Goal: Download file/media

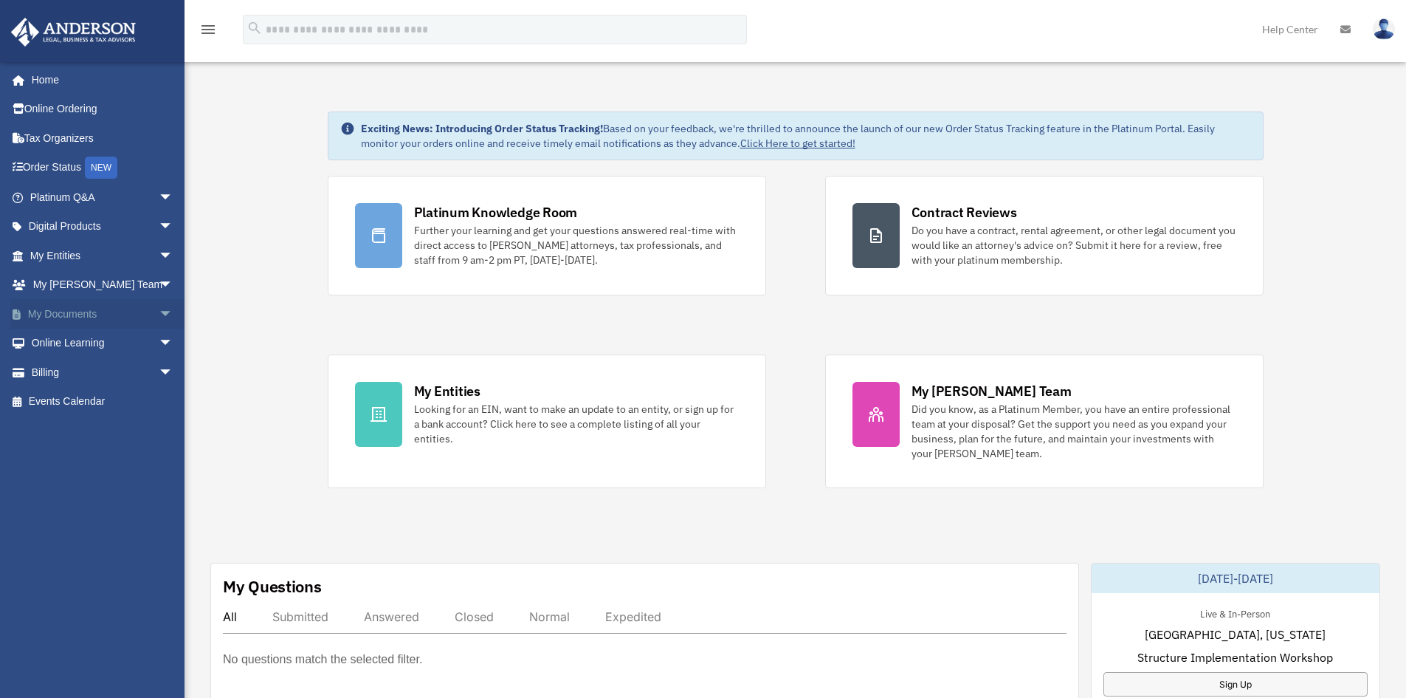
click at [62, 305] on link "My Documents arrow_drop_down" at bounding box center [102, 314] width 185 height 30
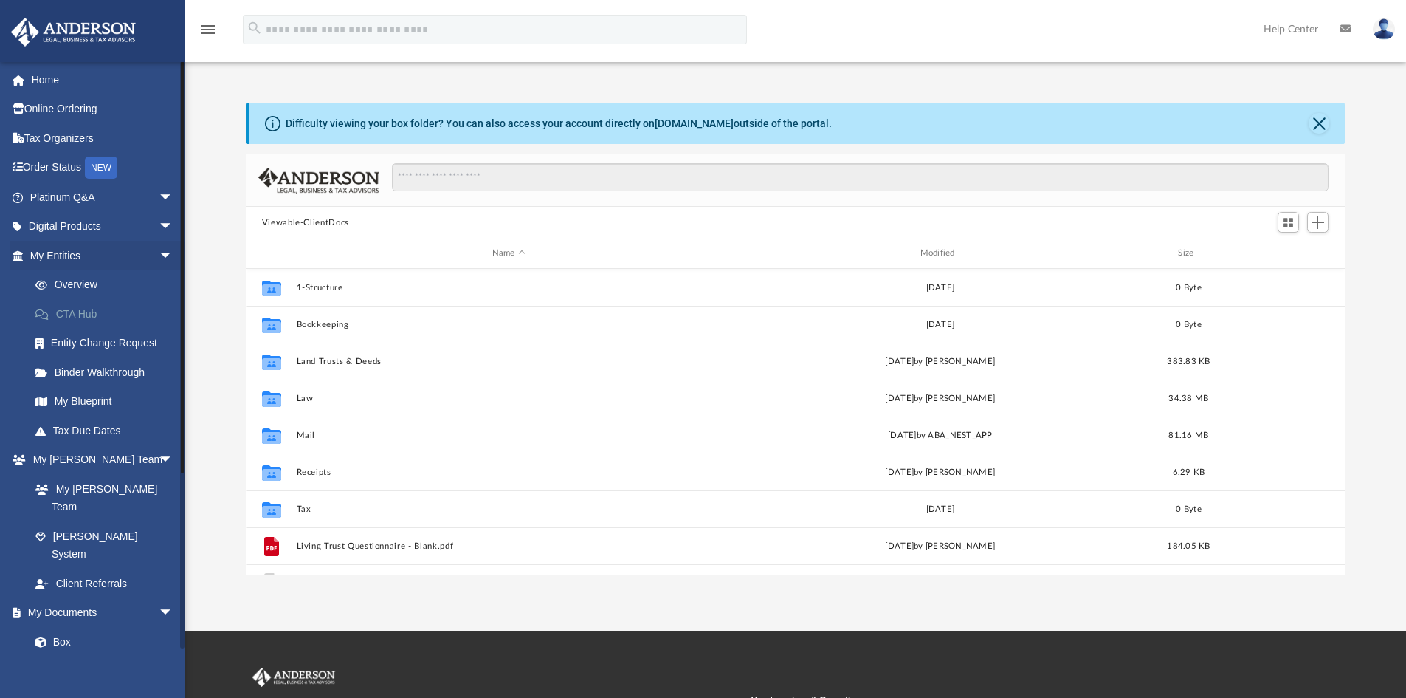
scroll to position [325, 1088]
click at [88, 627] on link "Box" at bounding box center [108, 642] width 175 height 30
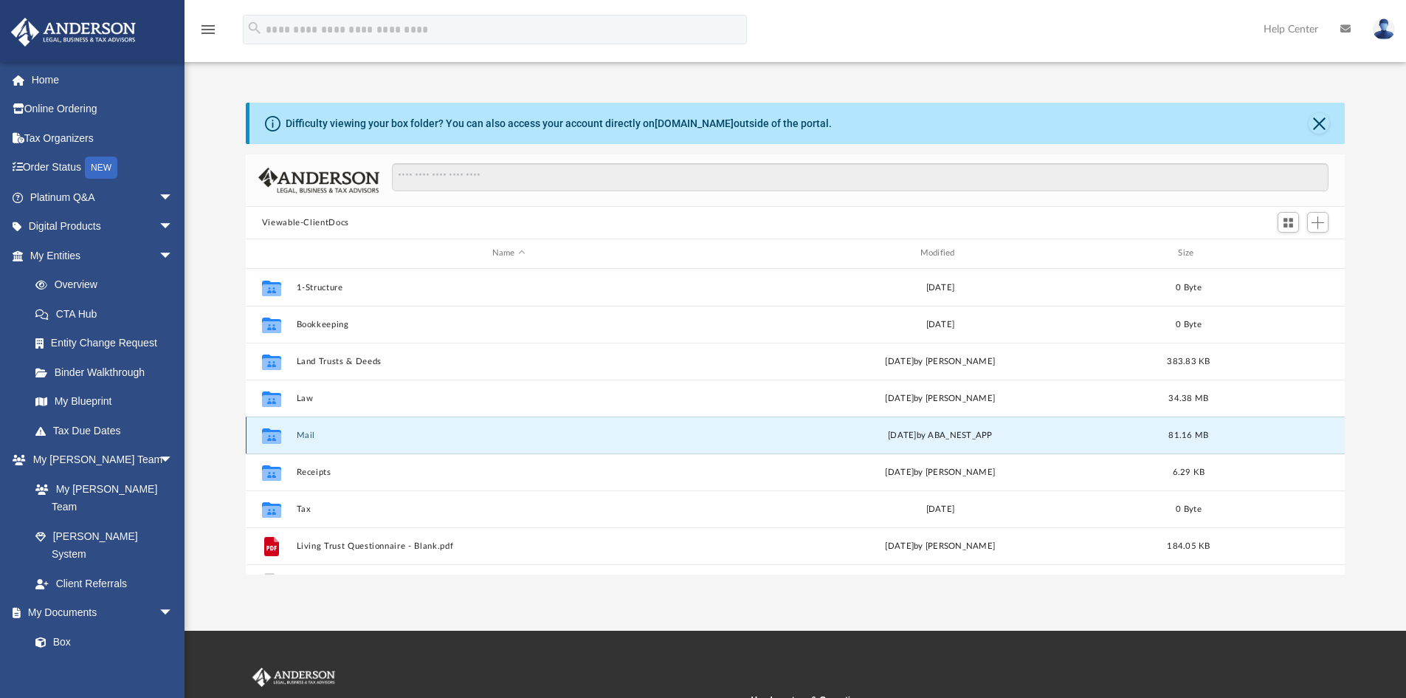
click at [309, 433] on button "Mail" at bounding box center [508, 435] width 425 height 10
click at [303, 434] on button "Mail" at bounding box center [508, 435] width 425 height 10
click at [1321, 121] on button "Close" at bounding box center [1319, 123] width 21 height 21
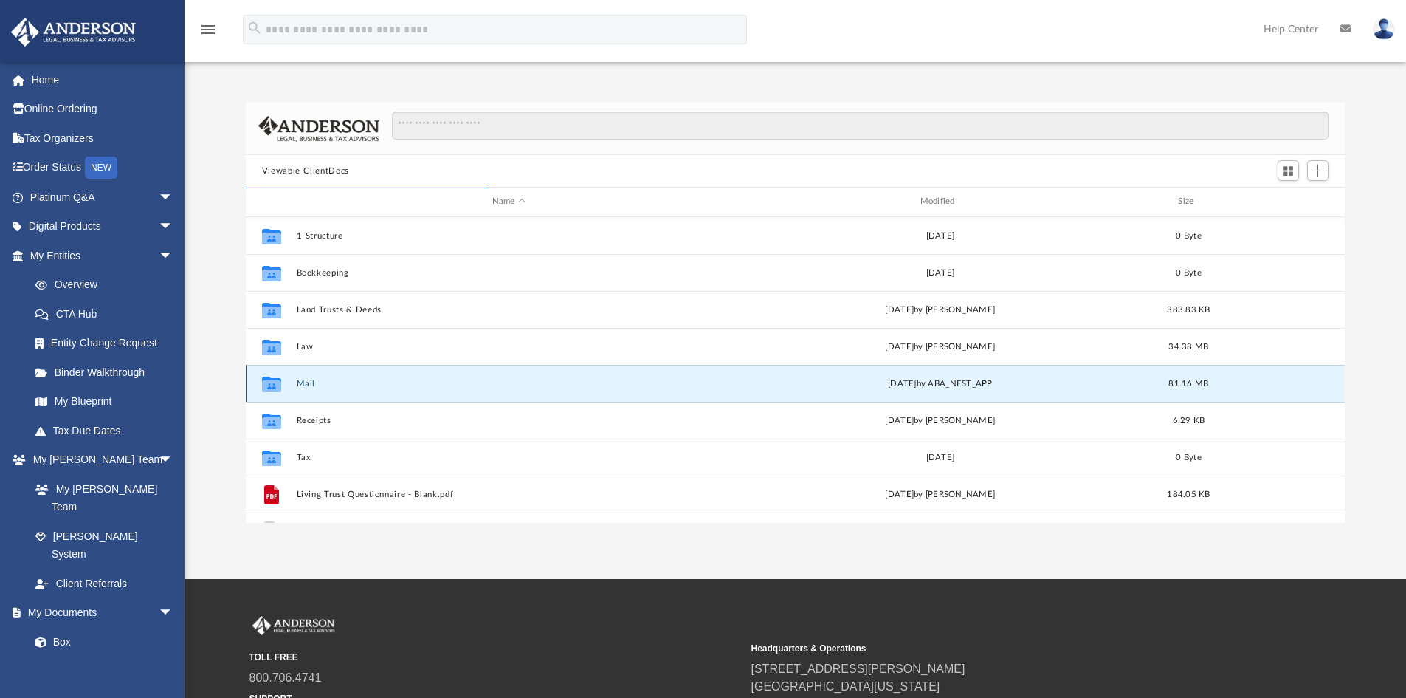
click at [306, 379] on button "Mail" at bounding box center [508, 384] width 425 height 10
click at [370, 390] on div "Collaborated Folder Mail [DATE] by ABA_NEST_APP 81.16 MB" at bounding box center [796, 383] width 1100 height 37
click at [303, 382] on button "Mail" at bounding box center [508, 384] width 425 height 10
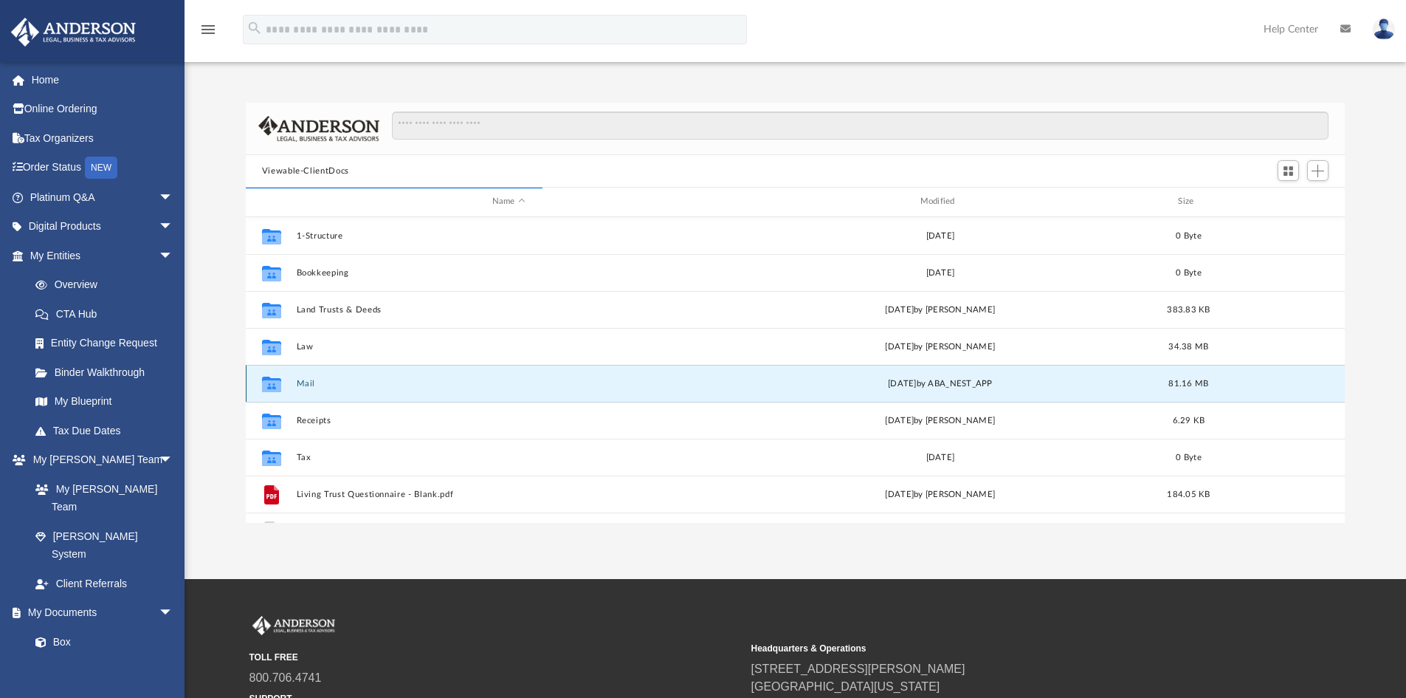
click at [303, 382] on button "Mail" at bounding box center [508, 384] width 425 height 10
click at [304, 384] on button "Mail" at bounding box center [508, 384] width 425 height 10
click at [65, 627] on link "Box" at bounding box center [108, 642] width 175 height 30
click at [68, 259] on link "My Entities arrow_drop_down" at bounding box center [102, 256] width 185 height 30
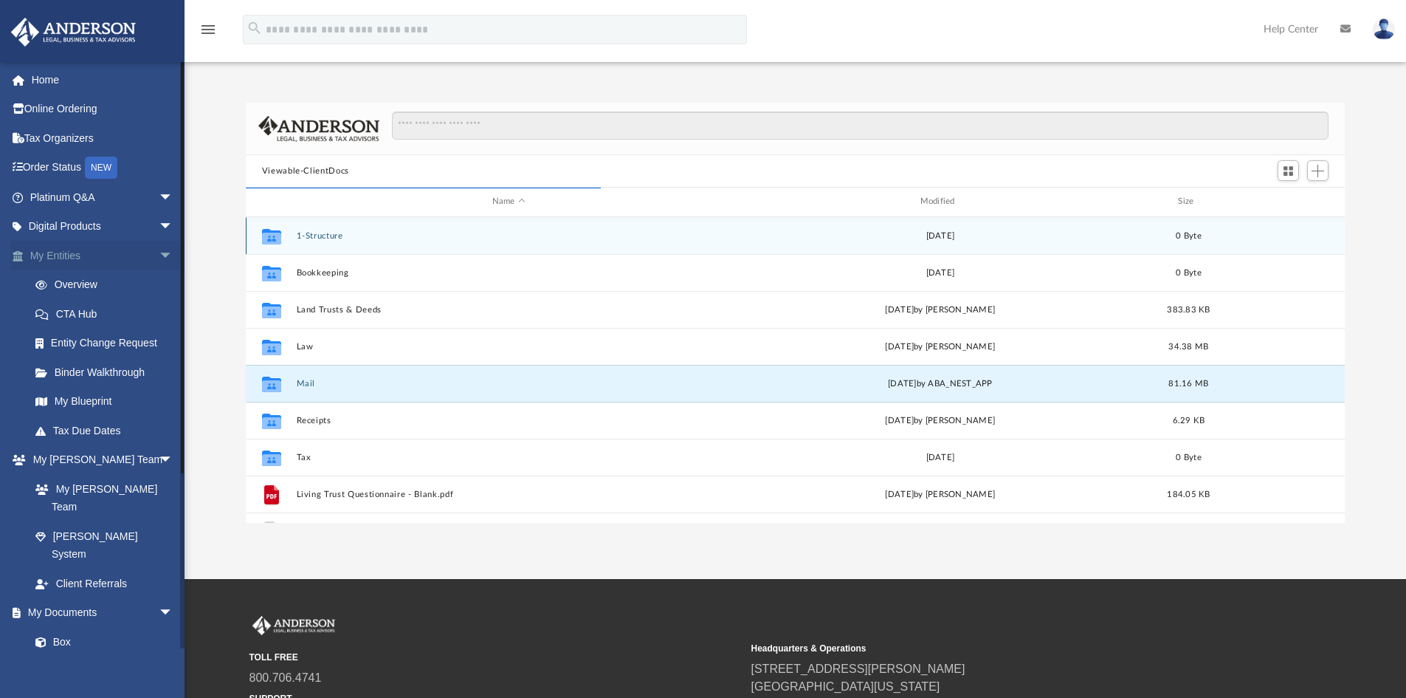
scroll to position [279, 1088]
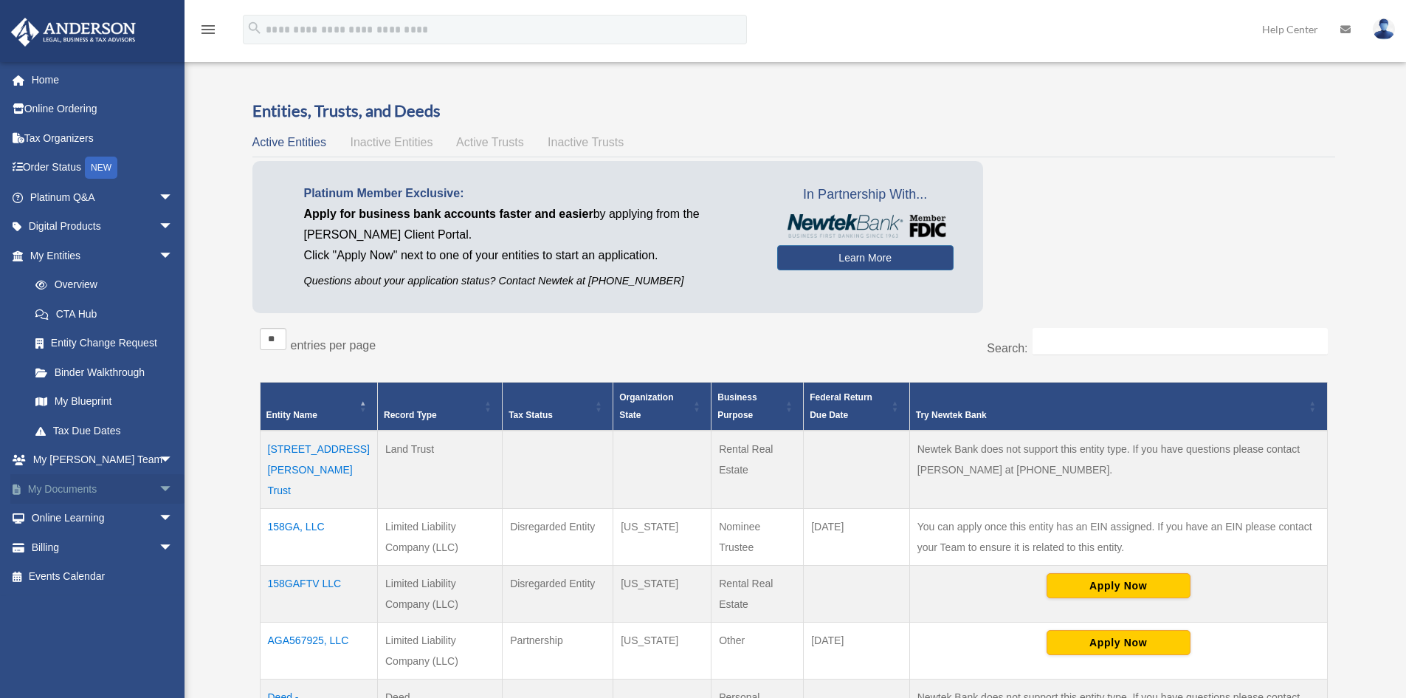
click at [82, 482] on link "My Documents arrow_drop_down" at bounding box center [102, 489] width 185 height 30
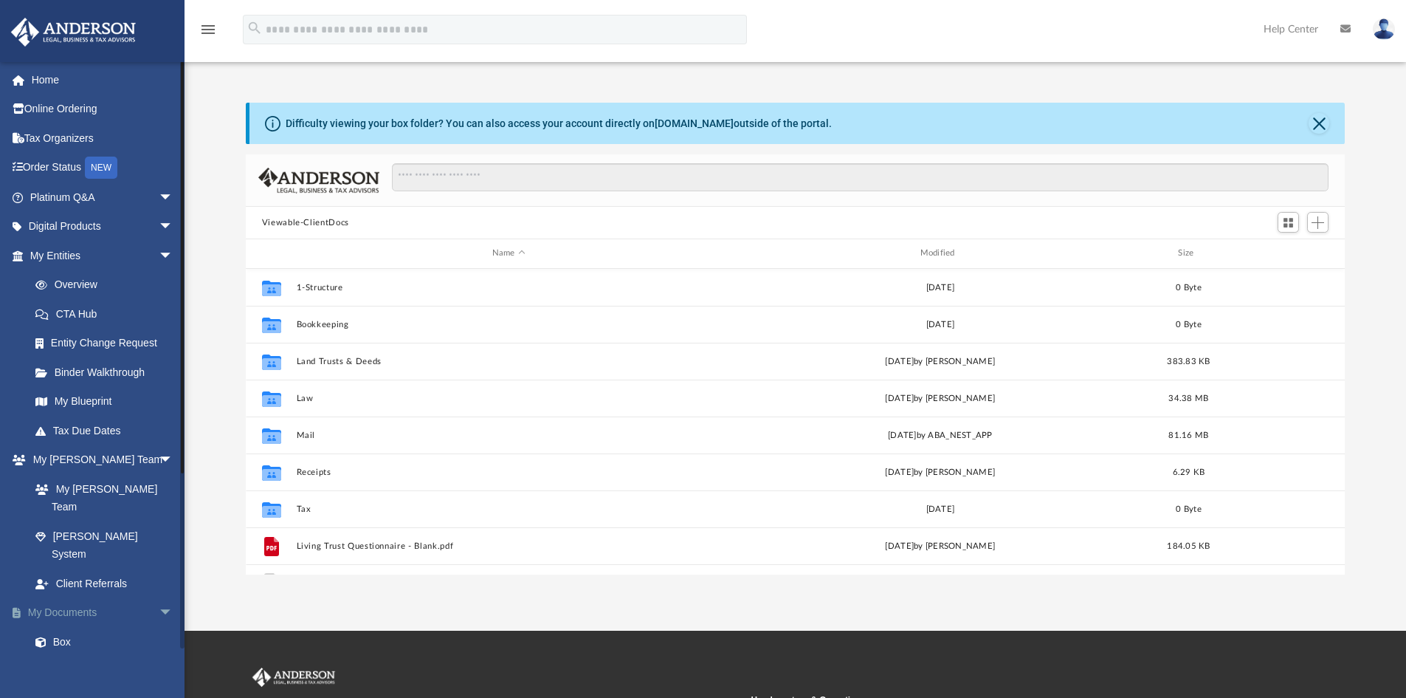
scroll to position [325, 1088]
click at [61, 627] on link "Box" at bounding box center [108, 642] width 175 height 30
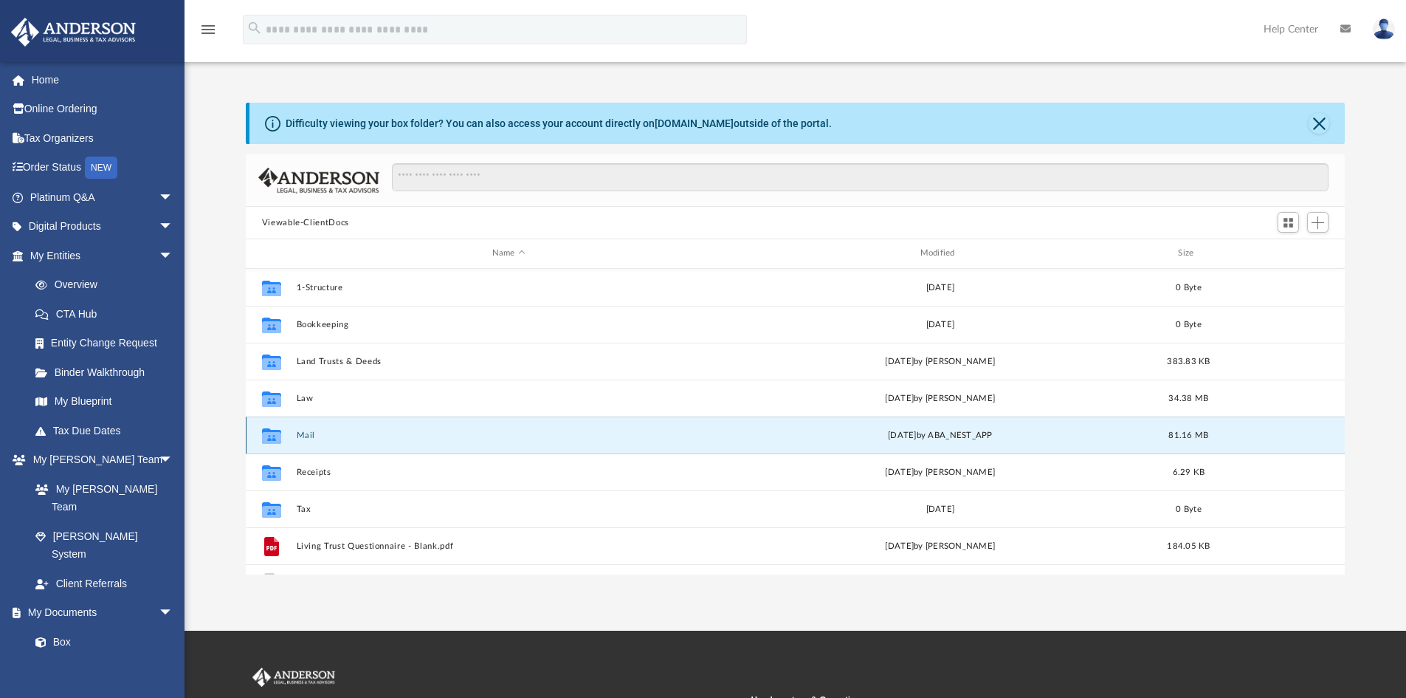
click at [304, 432] on button "Mail" at bounding box center [508, 435] width 425 height 10
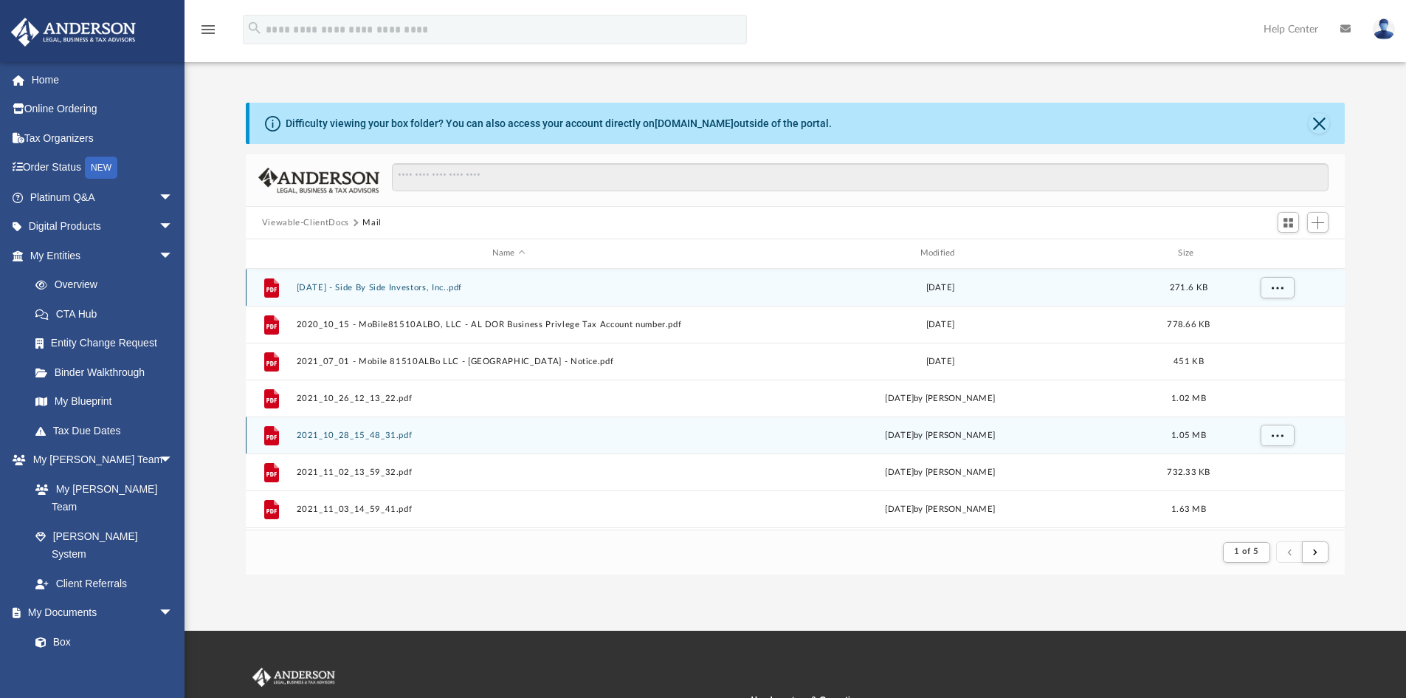
scroll to position [279, 1088]
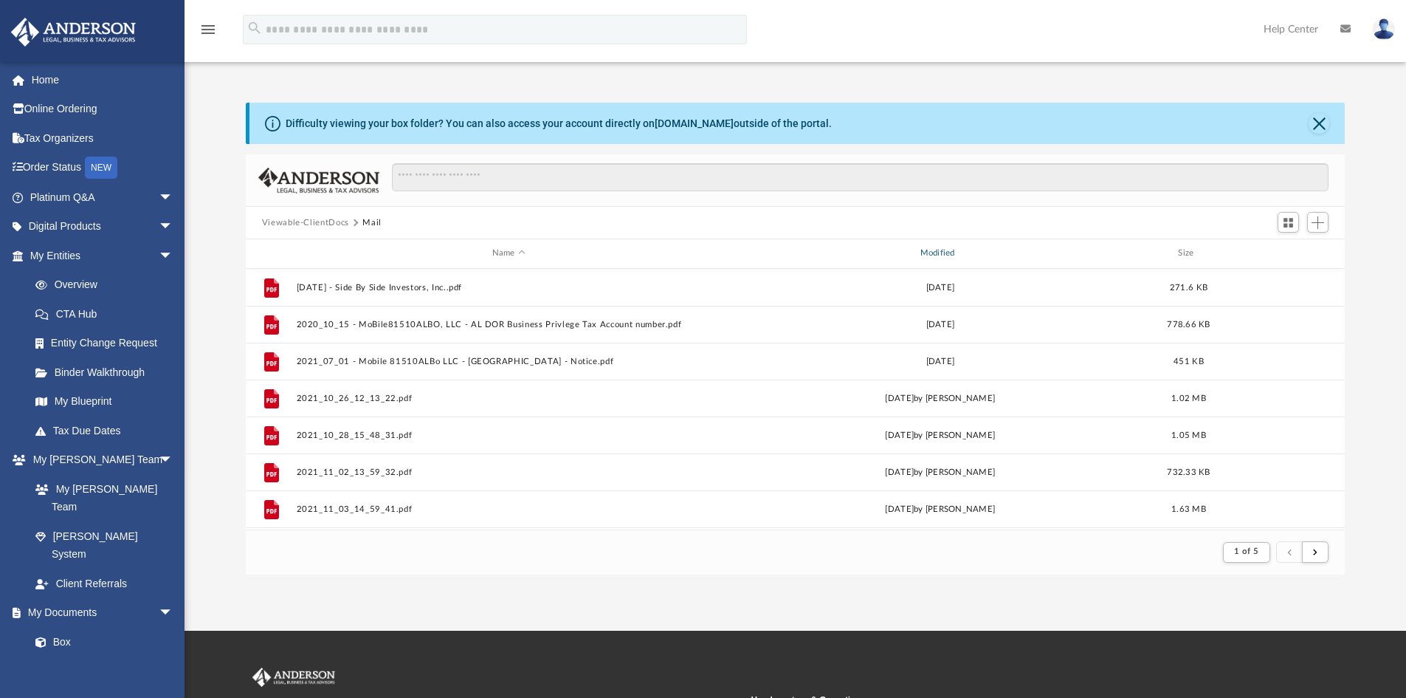
click at [930, 254] on div "Modified" at bounding box center [939, 253] width 425 height 13
click at [925, 249] on div "Modified" at bounding box center [939, 253] width 425 height 13
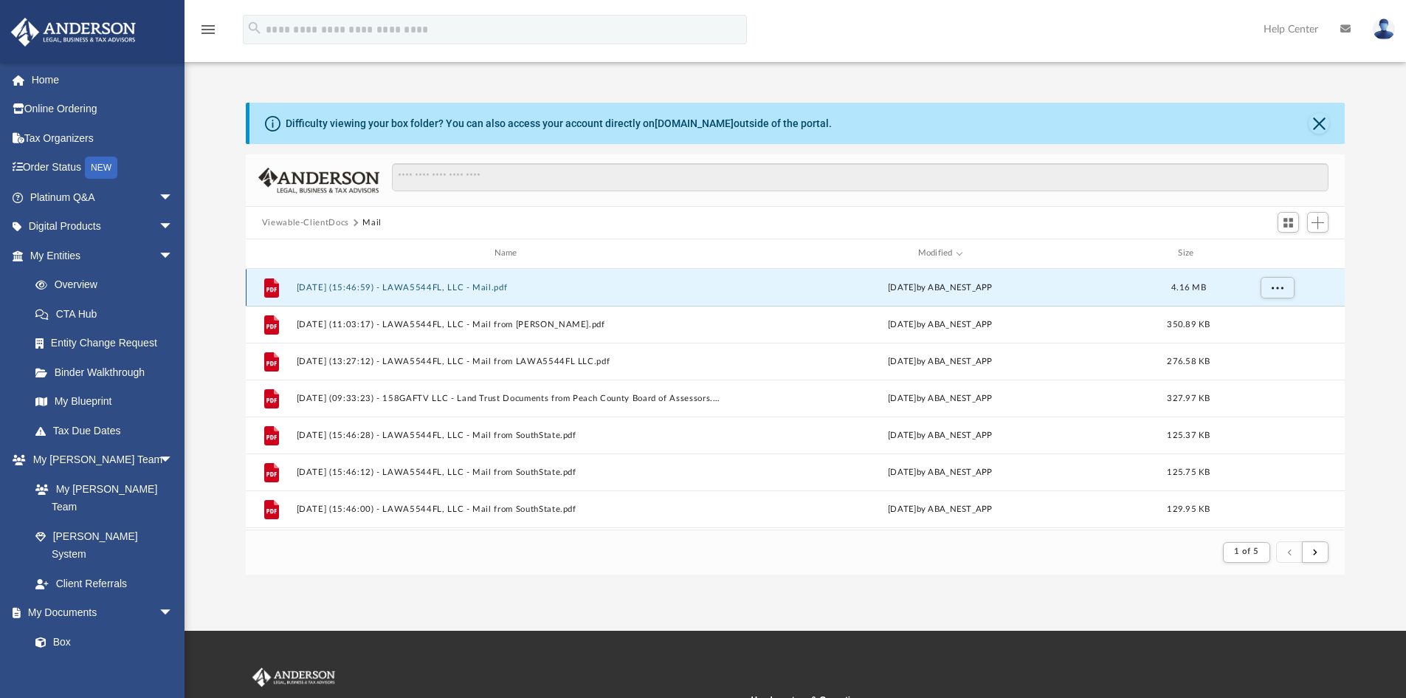
click at [499, 286] on button "[DATE] (15:46:59) - LAWA5544FL, LLC - Mail.pdf" at bounding box center [508, 288] width 425 height 10
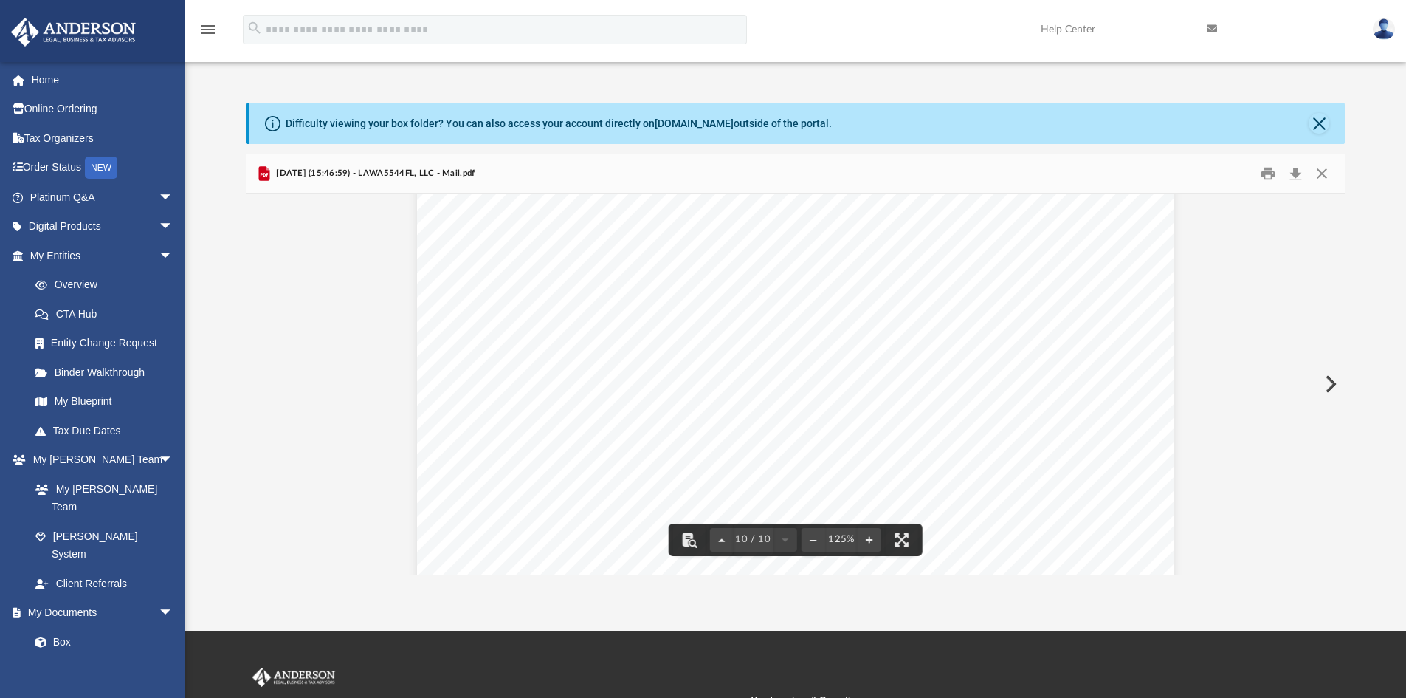
scroll to position [11325, 0]
click at [1330, 379] on button "Preview" at bounding box center [1329, 383] width 32 height 41
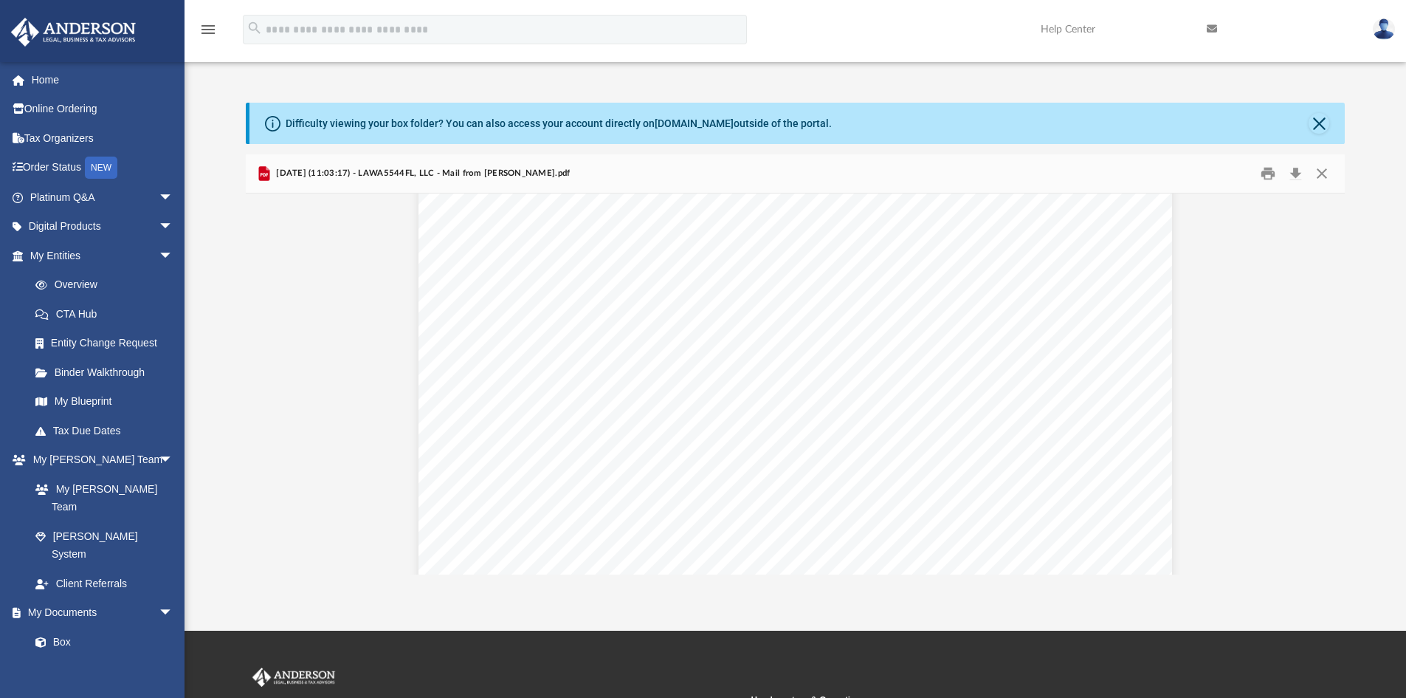
scroll to position [0, 0]
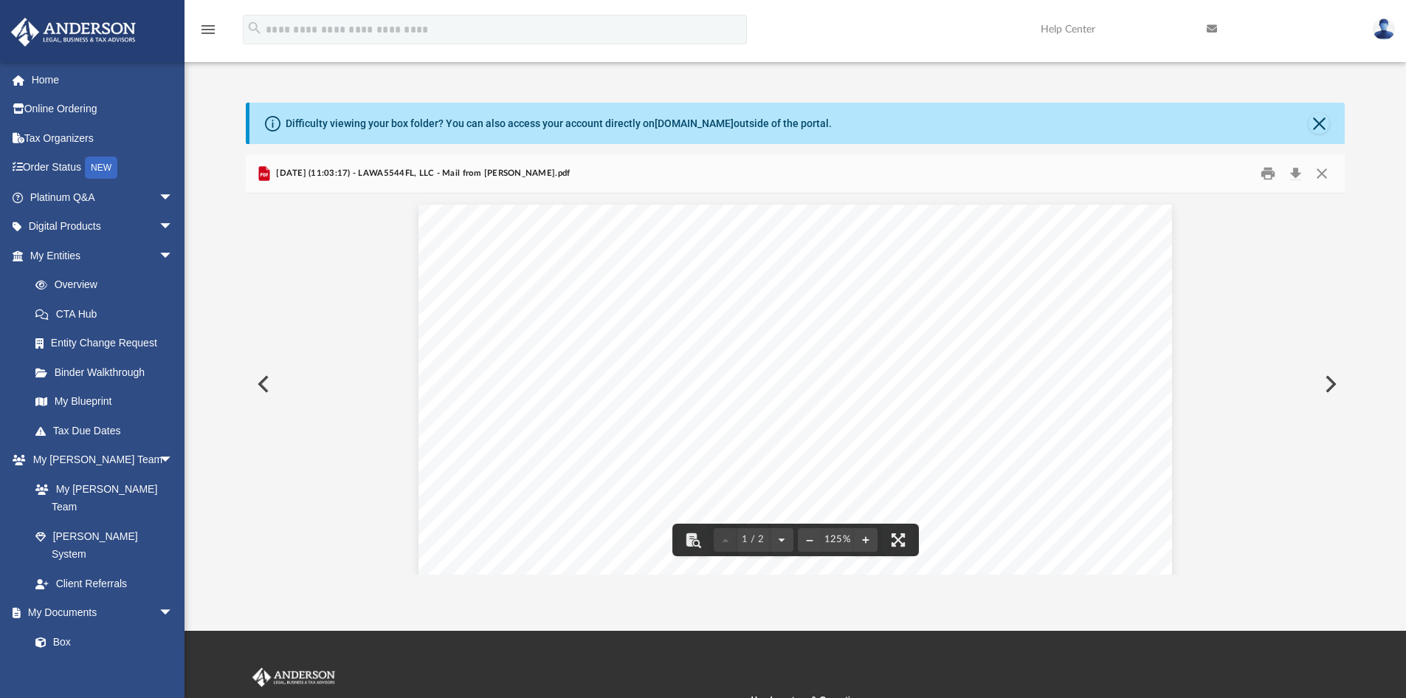
click at [1324, 382] on button "Preview" at bounding box center [1329, 383] width 32 height 41
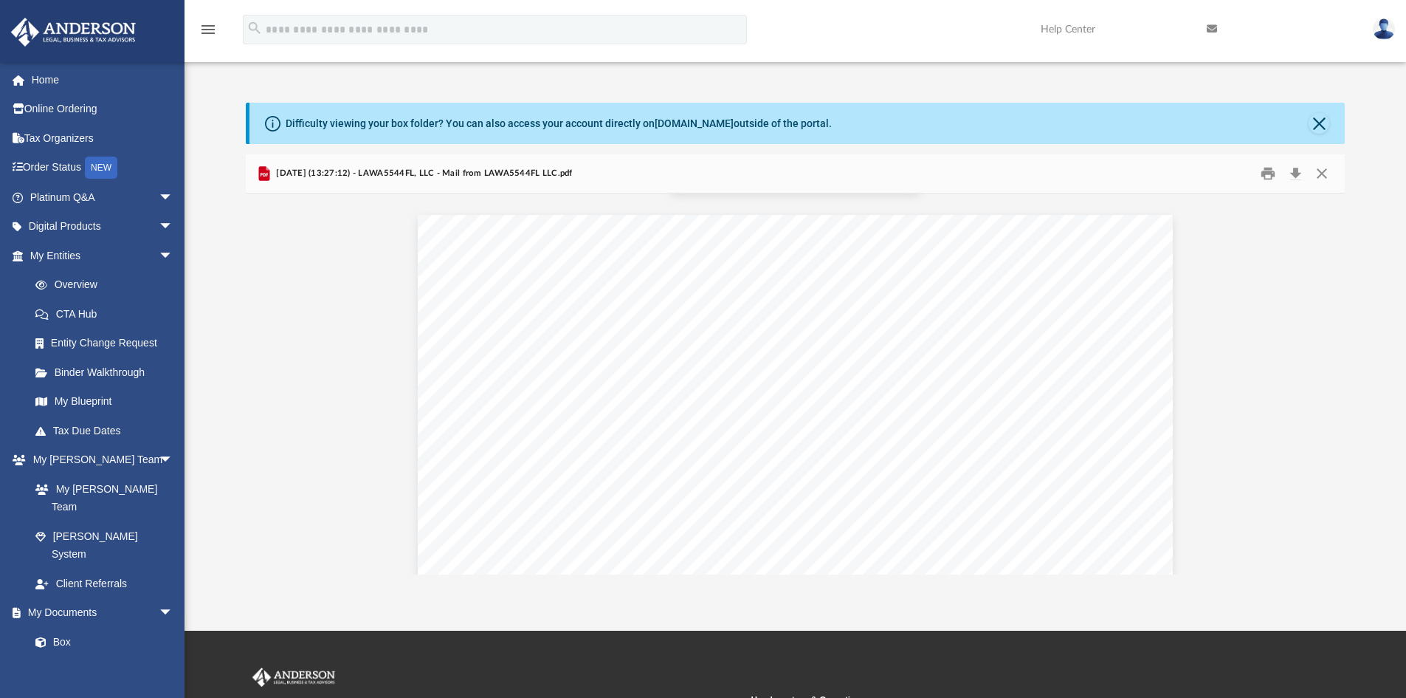
scroll to position [1181, 0]
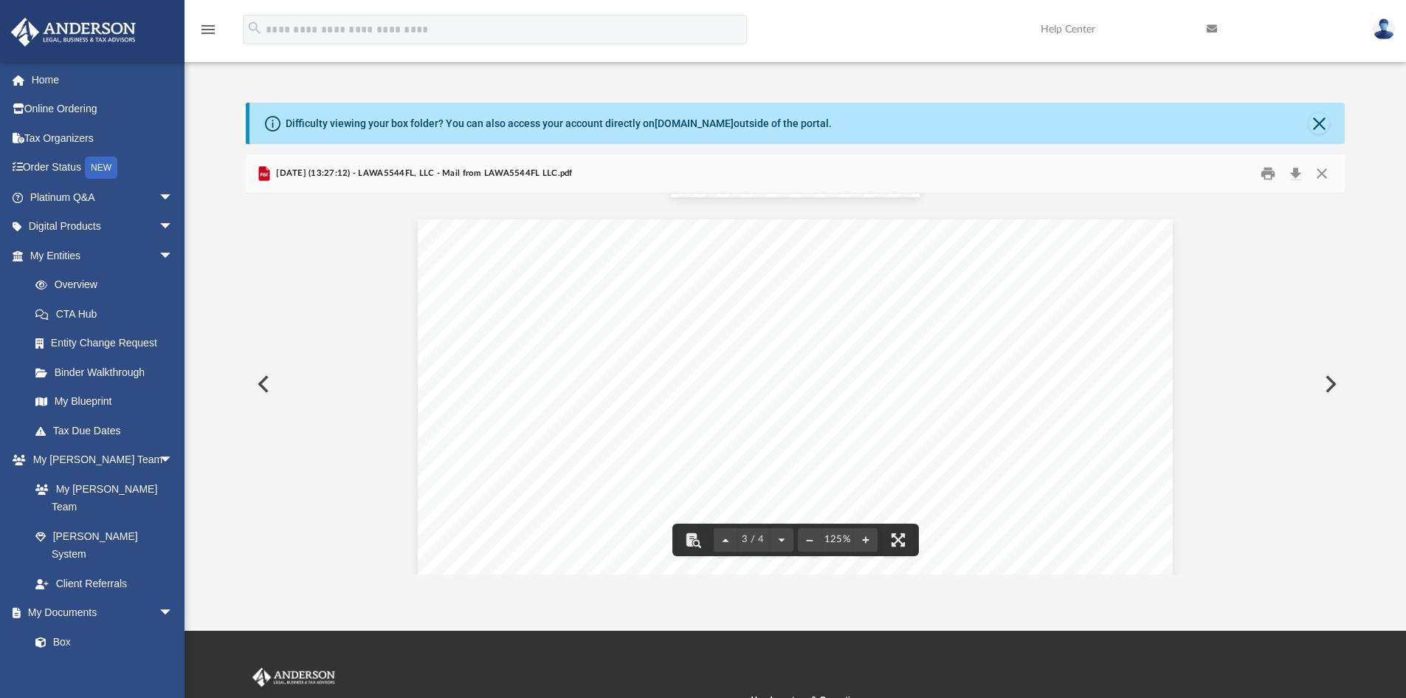
click at [1328, 386] on button "Preview" at bounding box center [1329, 383] width 32 height 41
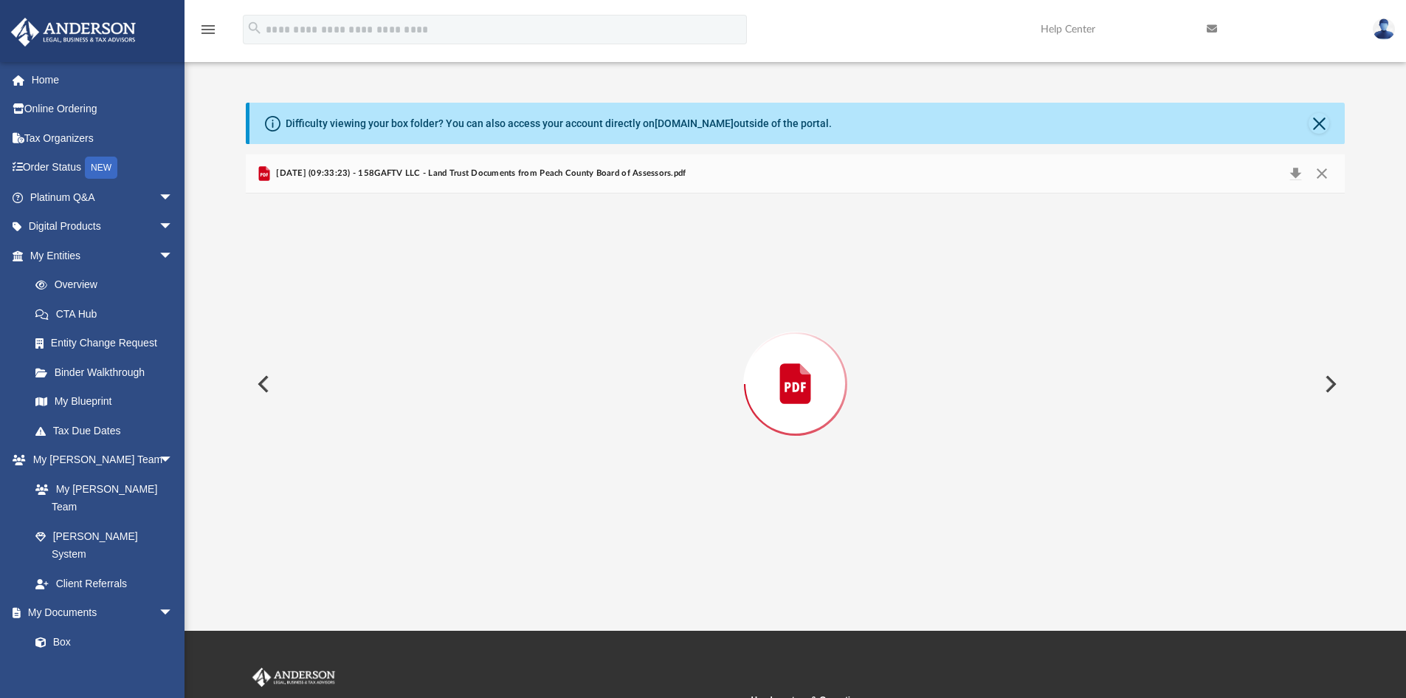
click at [1328, 386] on button "Preview" at bounding box center [1329, 383] width 32 height 41
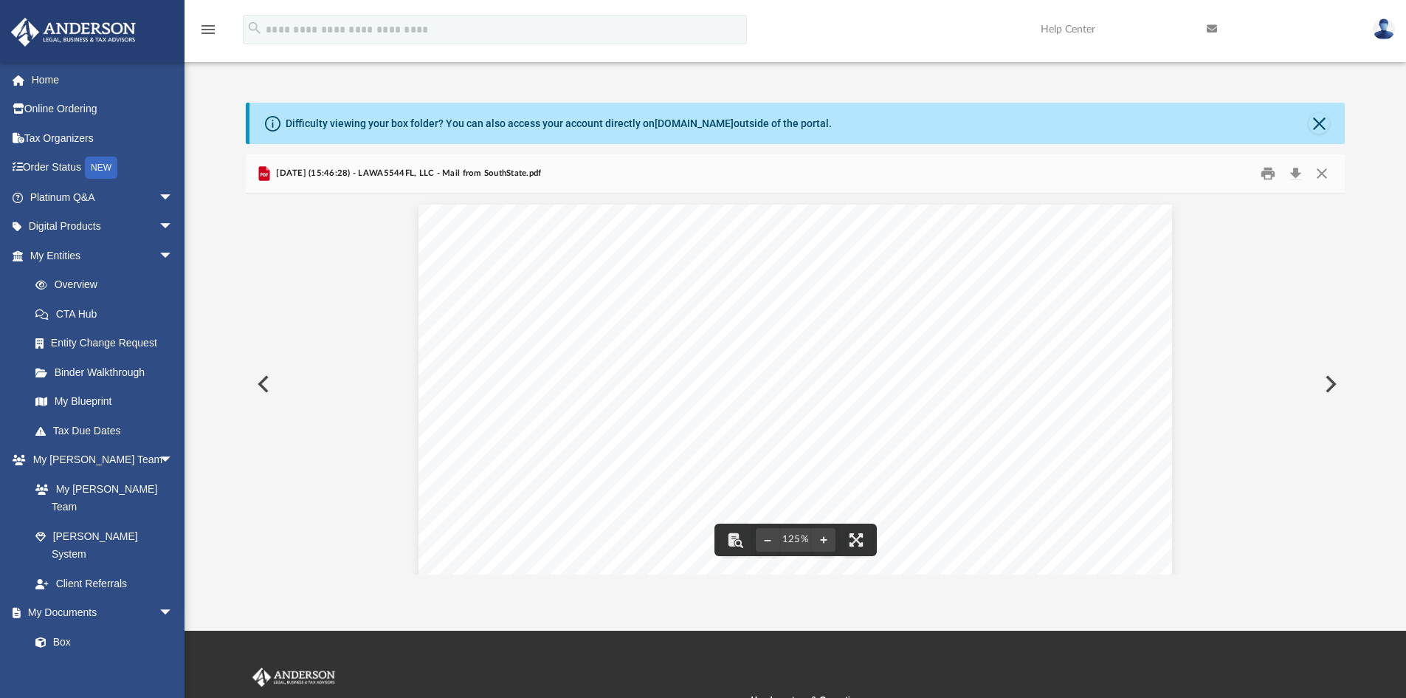
click at [272, 381] on button "Preview" at bounding box center [262, 383] width 32 height 41
click at [1332, 393] on button "Preview" at bounding box center [1329, 383] width 32 height 41
click at [1326, 383] on button "Preview" at bounding box center [1329, 383] width 32 height 41
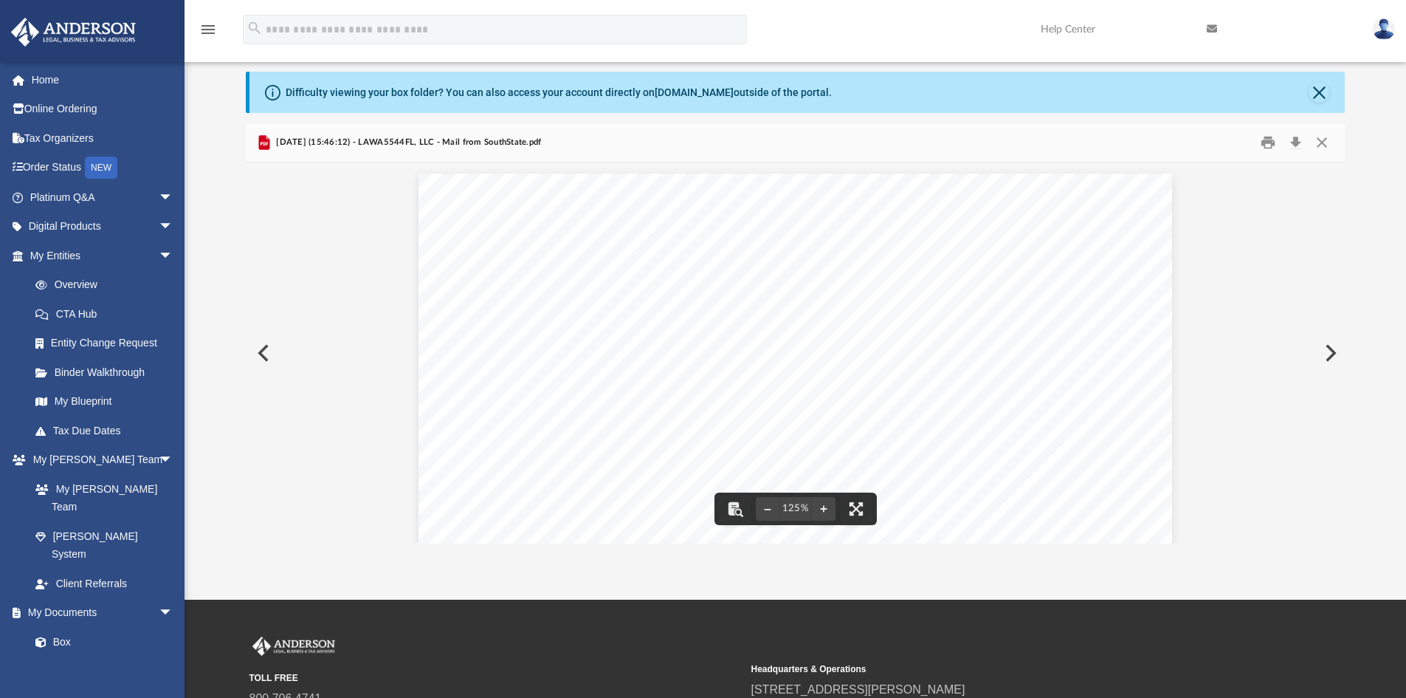
scroll to position [0, 0]
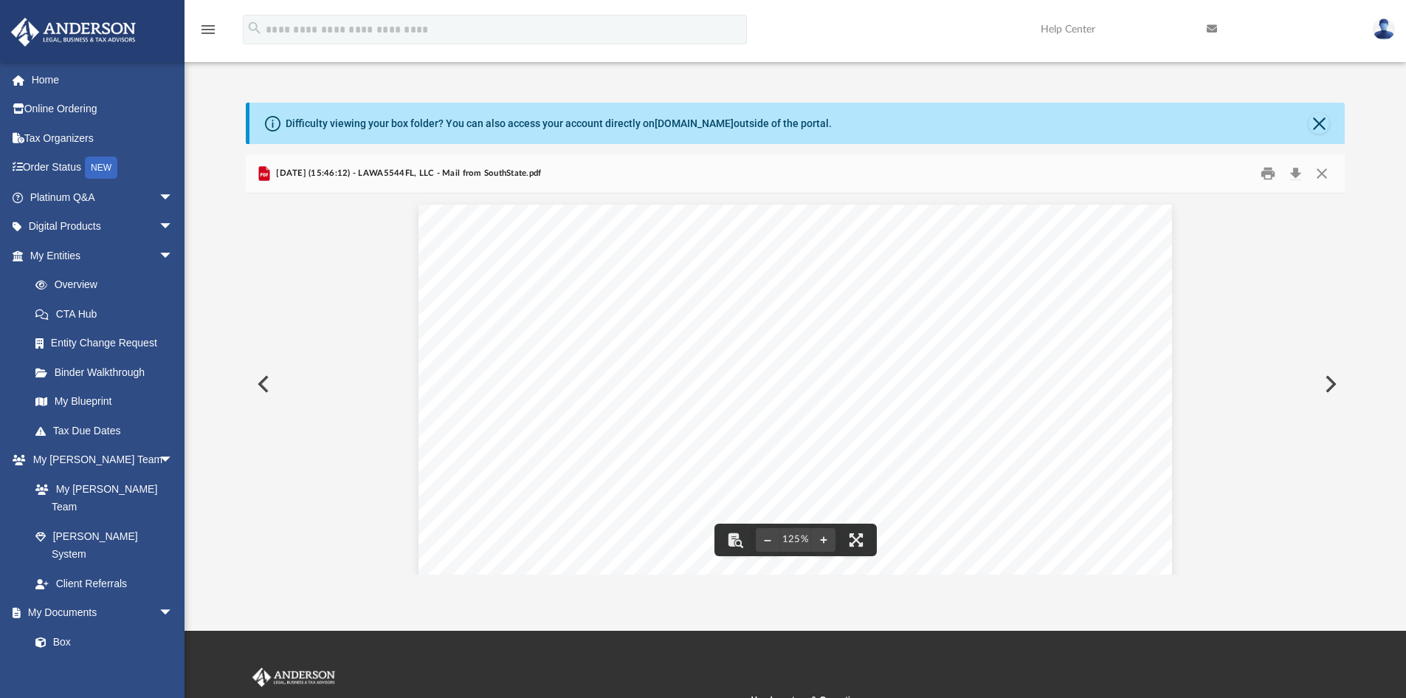
click at [1326, 376] on button "Preview" at bounding box center [1329, 383] width 32 height 41
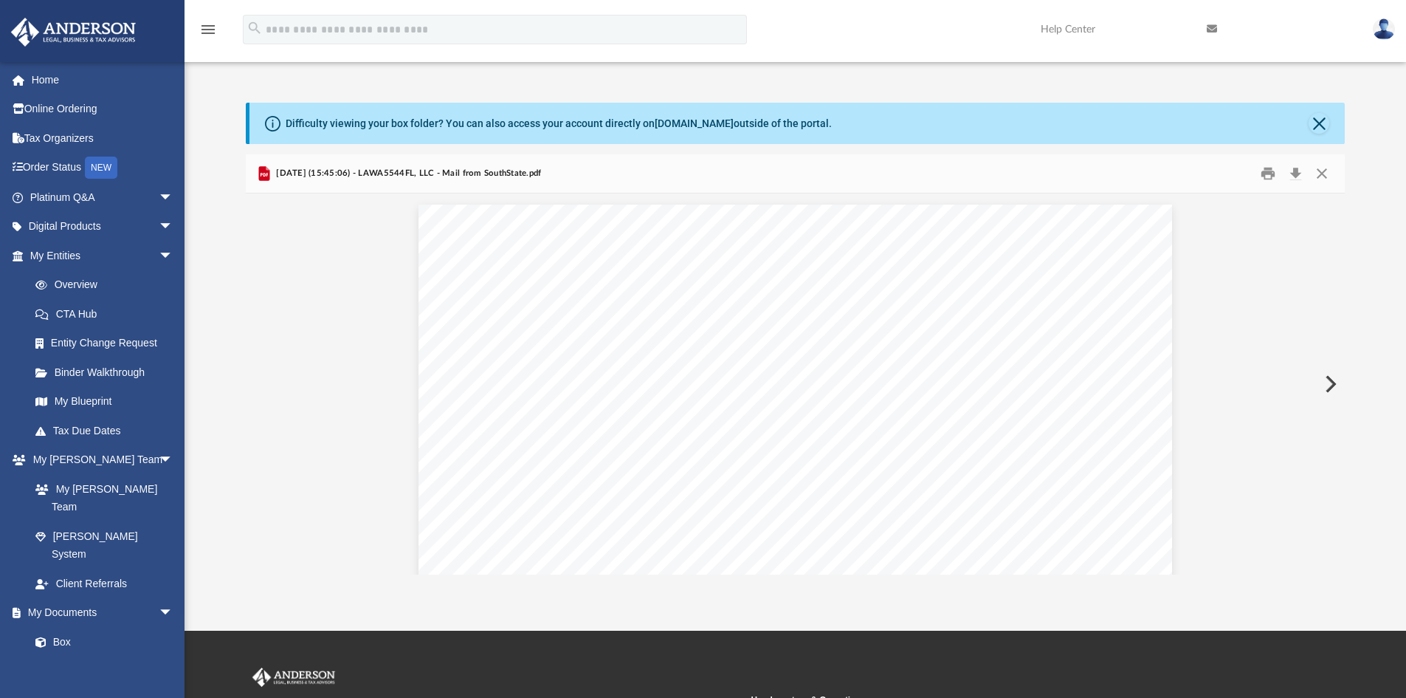
click at [1326, 376] on button "Preview" at bounding box center [1329, 383] width 32 height 41
click at [1325, 380] on button "Preview" at bounding box center [1329, 383] width 32 height 41
click at [1325, 381] on button "Preview" at bounding box center [1329, 383] width 32 height 41
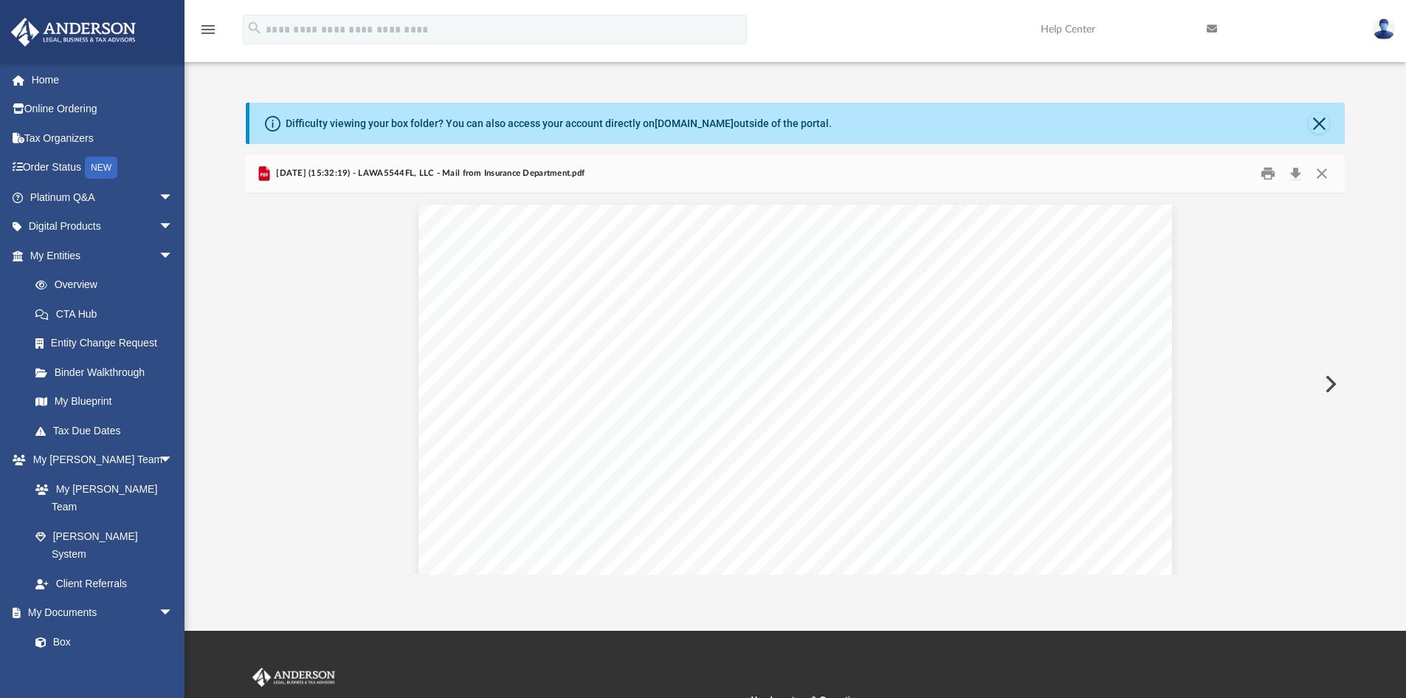
click at [1325, 381] on button "Preview" at bounding box center [1329, 383] width 32 height 41
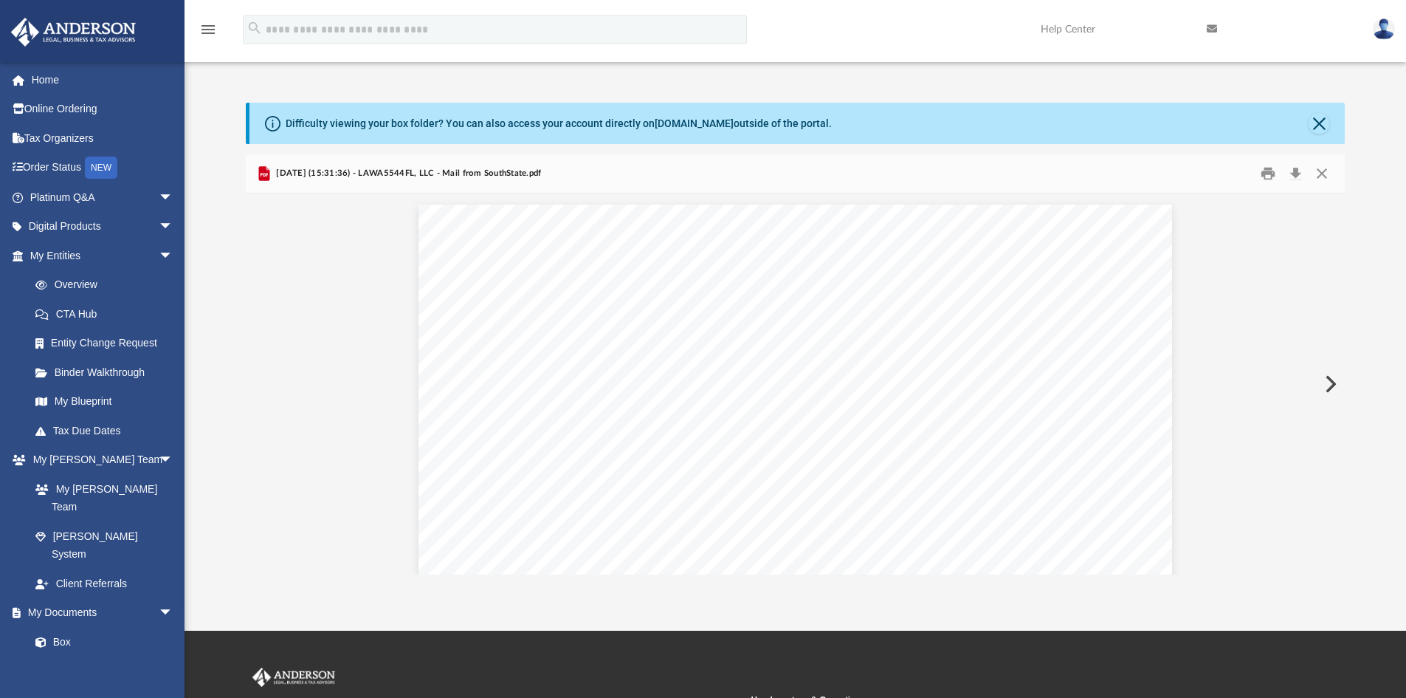
click at [1325, 381] on button "Preview" at bounding box center [1329, 383] width 32 height 41
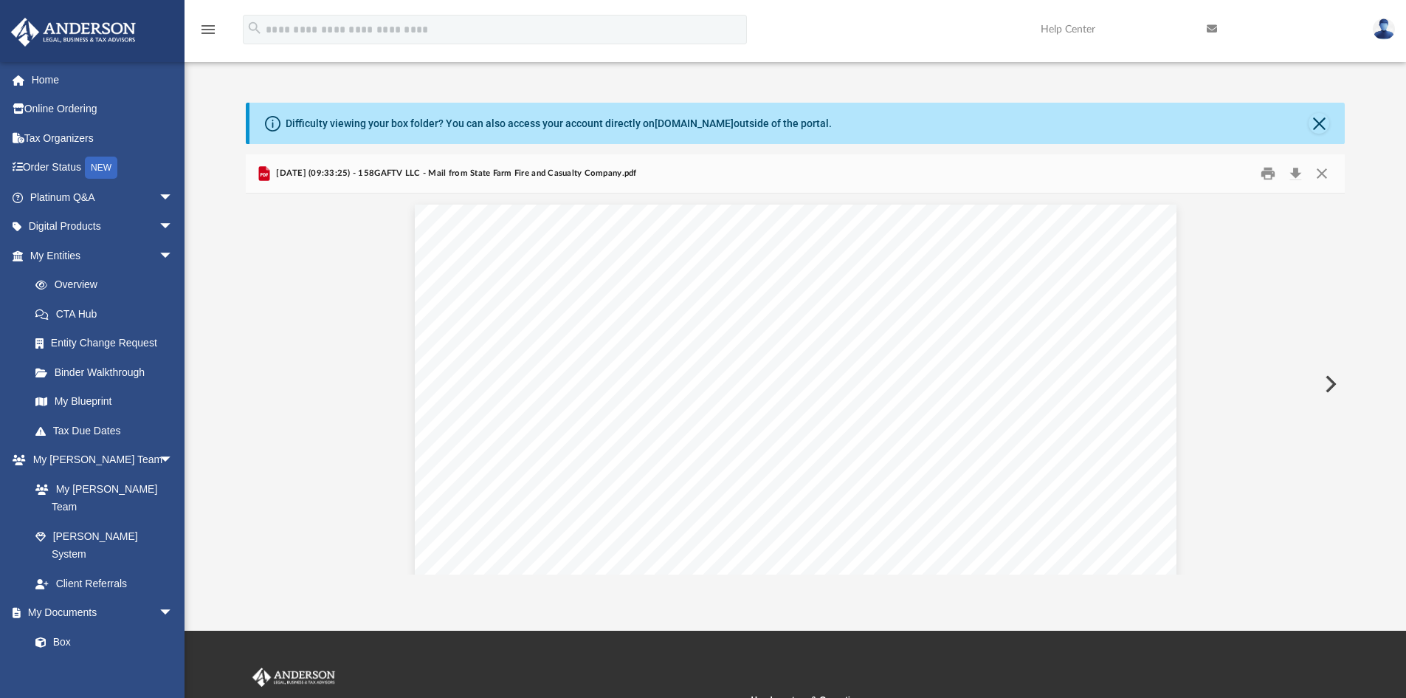
click at [1325, 381] on button "Preview" at bounding box center [1329, 383] width 32 height 41
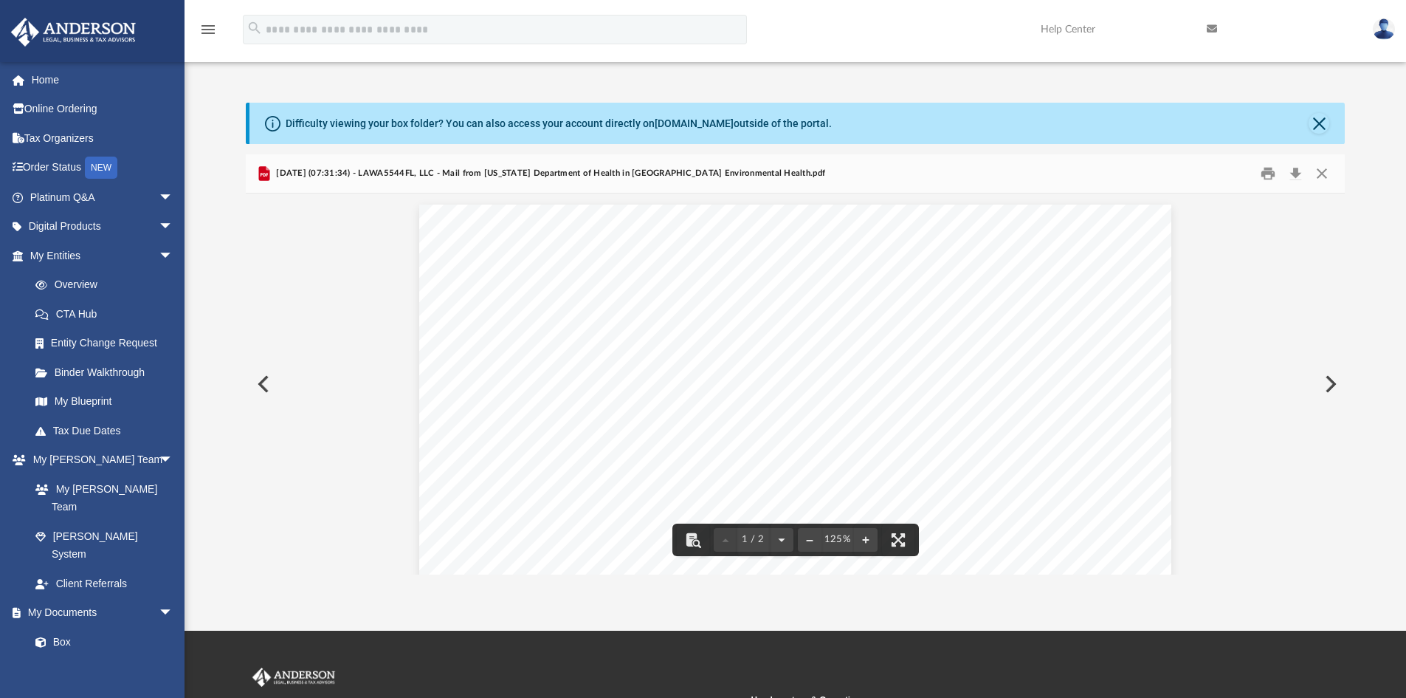
click at [1331, 377] on button "Preview" at bounding box center [1329, 383] width 32 height 41
click at [1335, 376] on button "Preview" at bounding box center [1329, 383] width 32 height 41
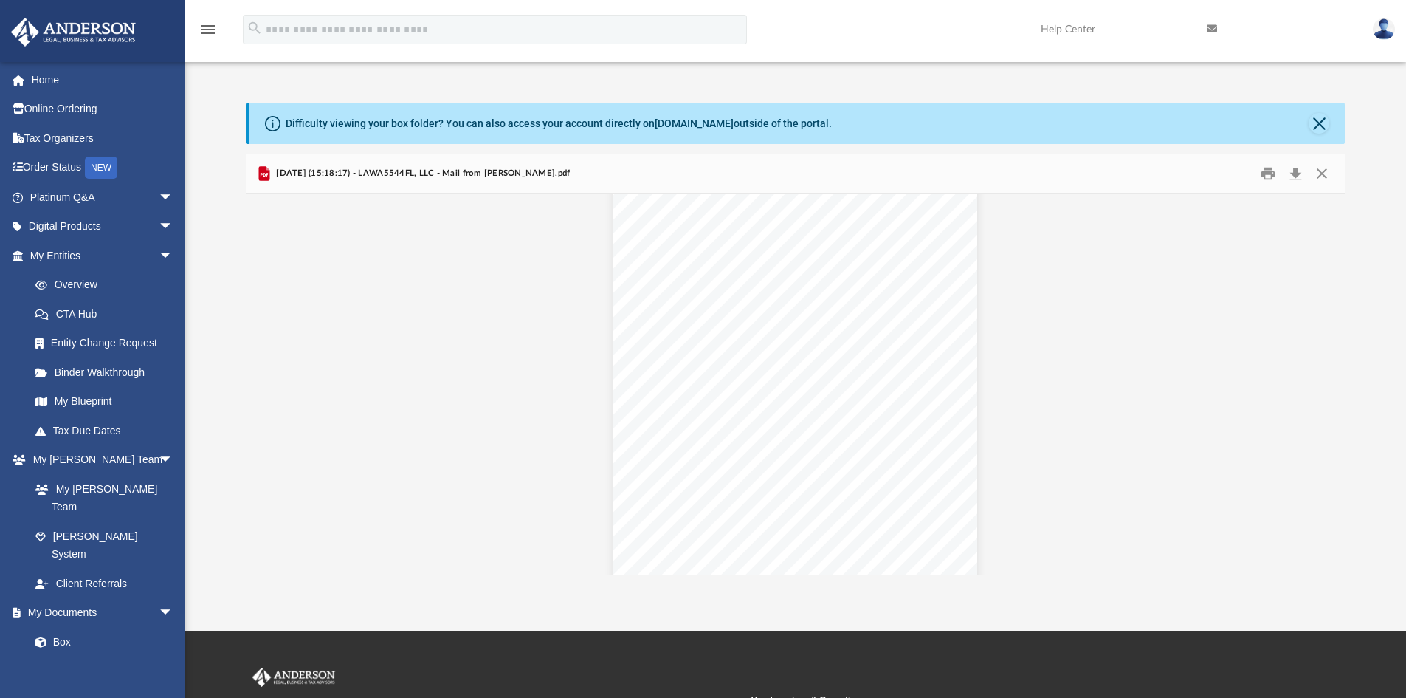
scroll to position [1861, 0]
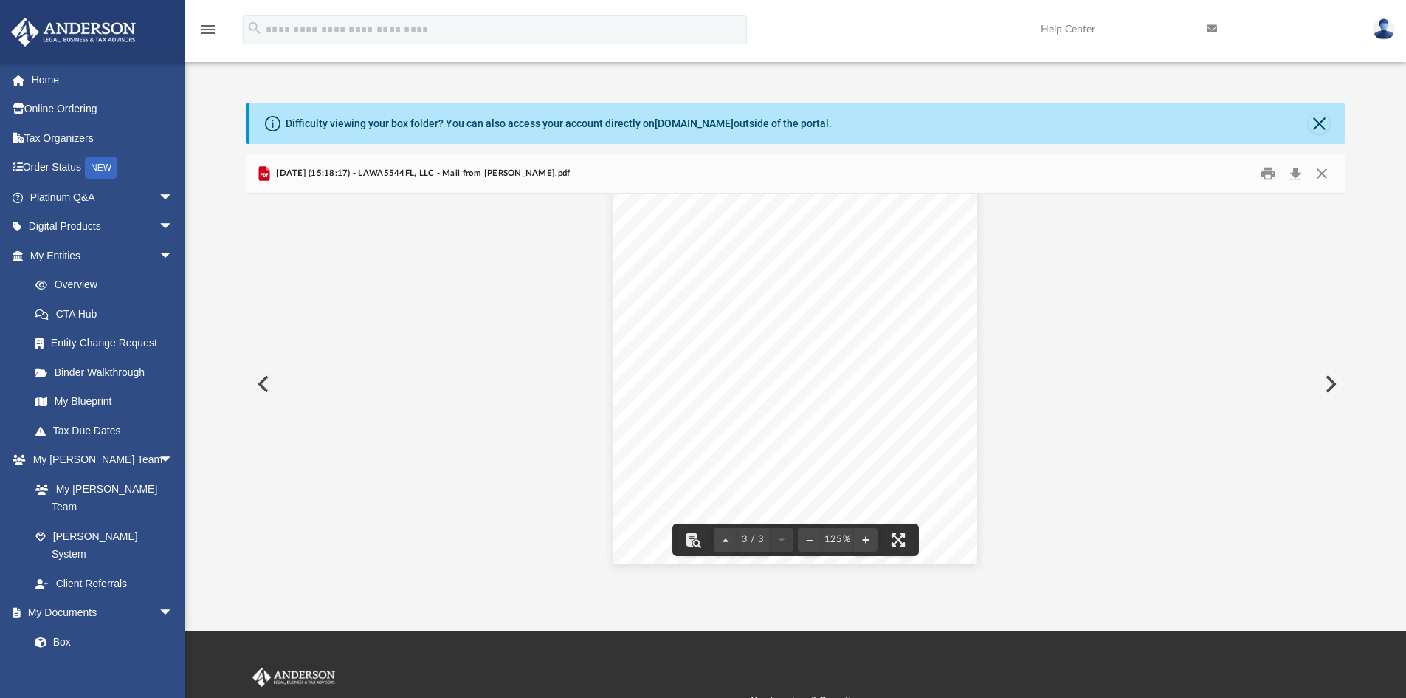
click at [1329, 378] on button "Preview" at bounding box center [1329, 383] width 32 height 41
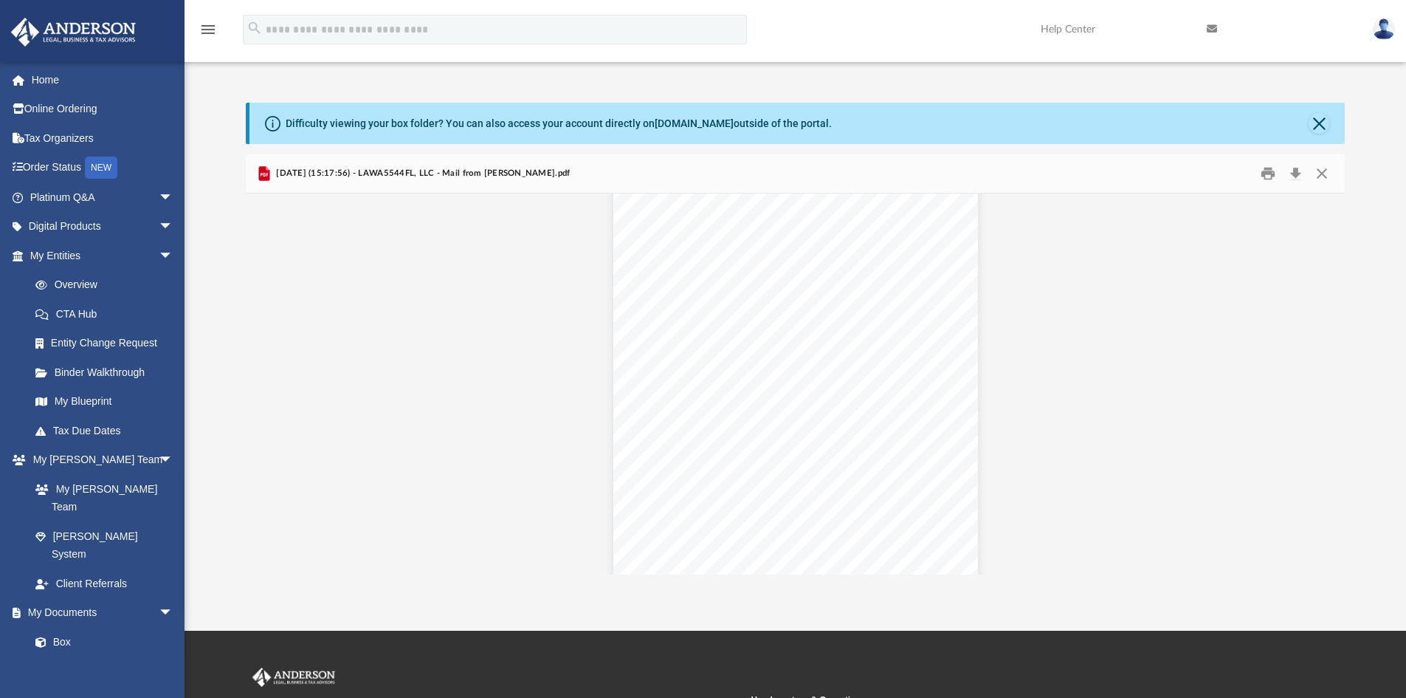
scroll to position [1864, 0]
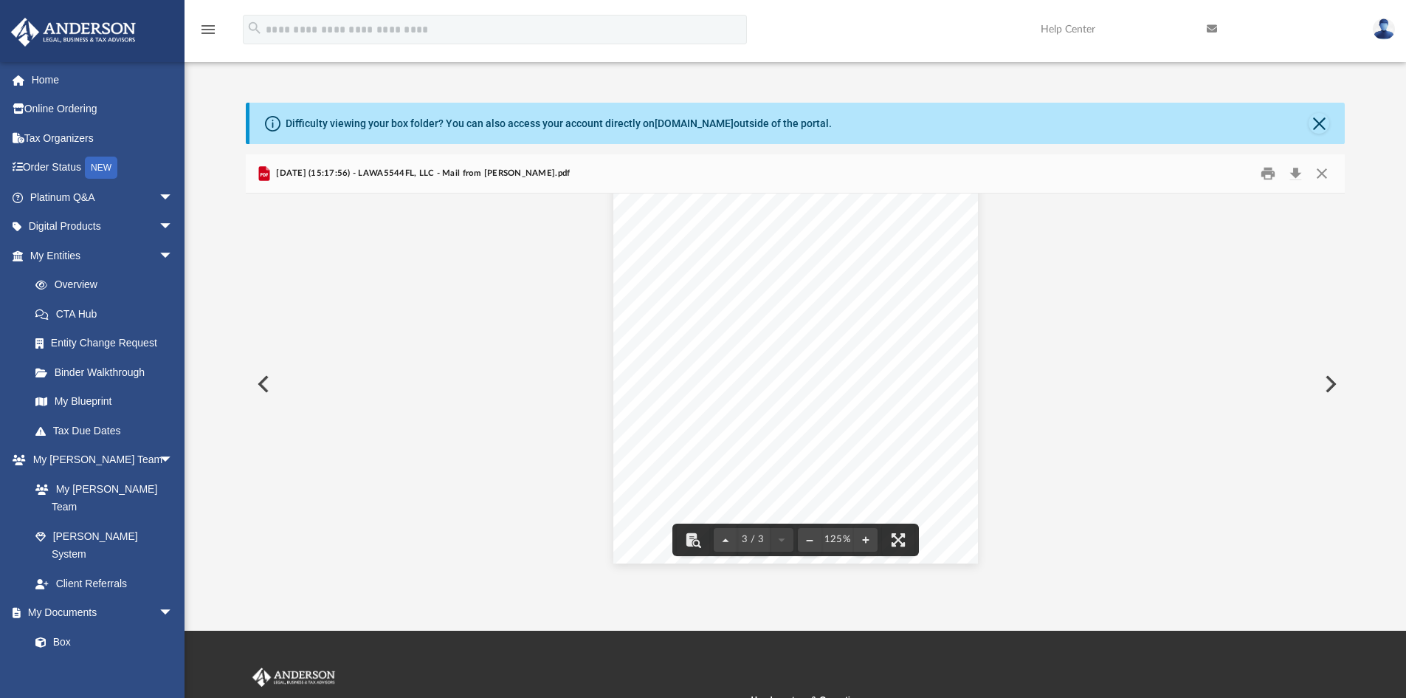
click at [1325, 380] on button "Preview" at bounding box center [1329, 383] width 32 height 41
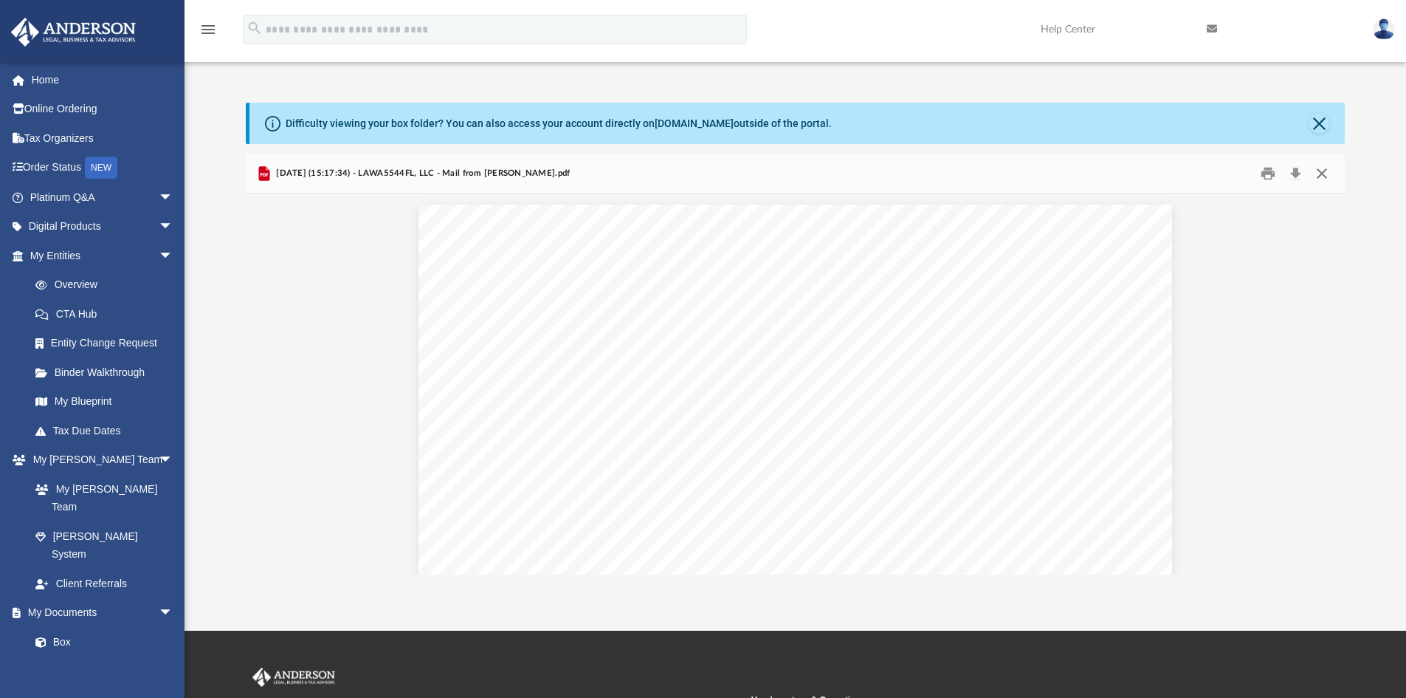
click at [1318, 174] on button "Close" at bounding box center [1322, 173] width 27 height 23
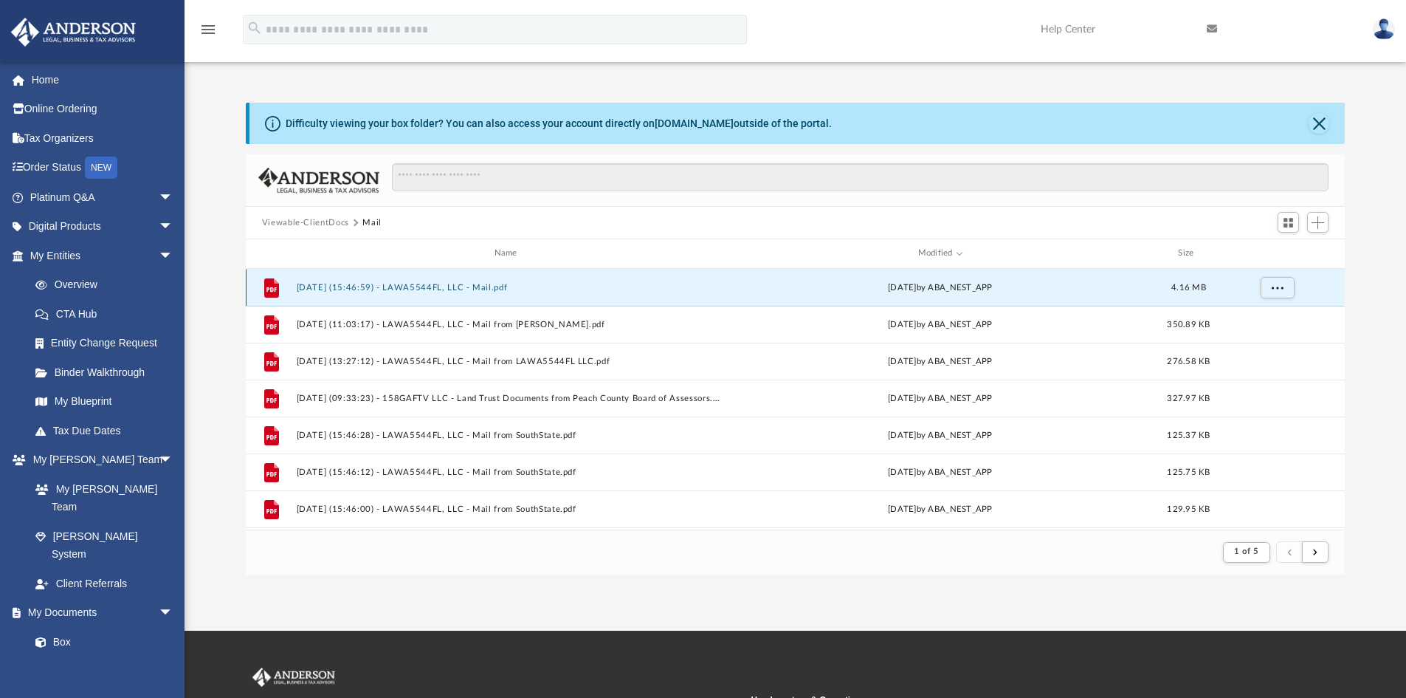
click at [498, 287] on button "[DATE] (15:46:59) - LAWA5544FL, LLC - Mail.pdf" at bounding box center [508, 288] width 425 height 10
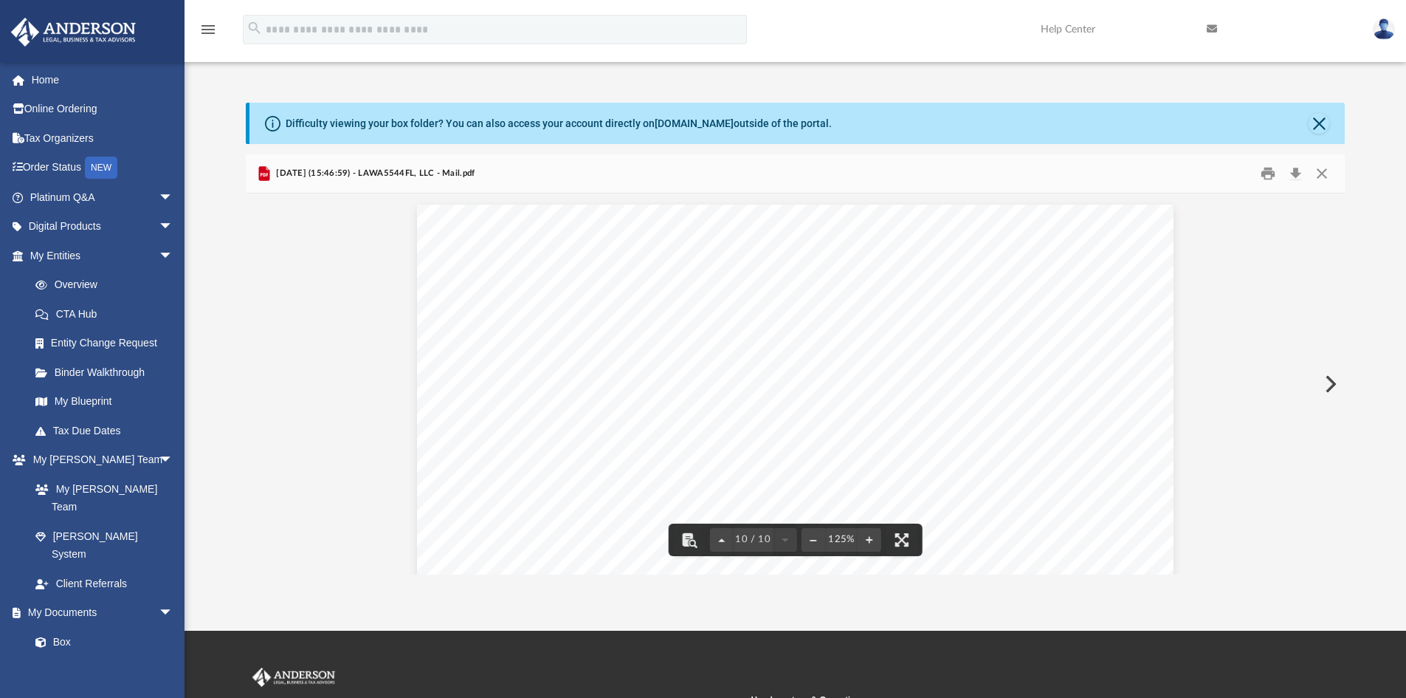
scroll to position [10956, 0]
click at [1337, 384] on button "Preview" at bounding box center [1329, 383] width 32 height 41
click at [1327, 381] on button "Preview" at bounding box center [1329, 383] width 32 height 41
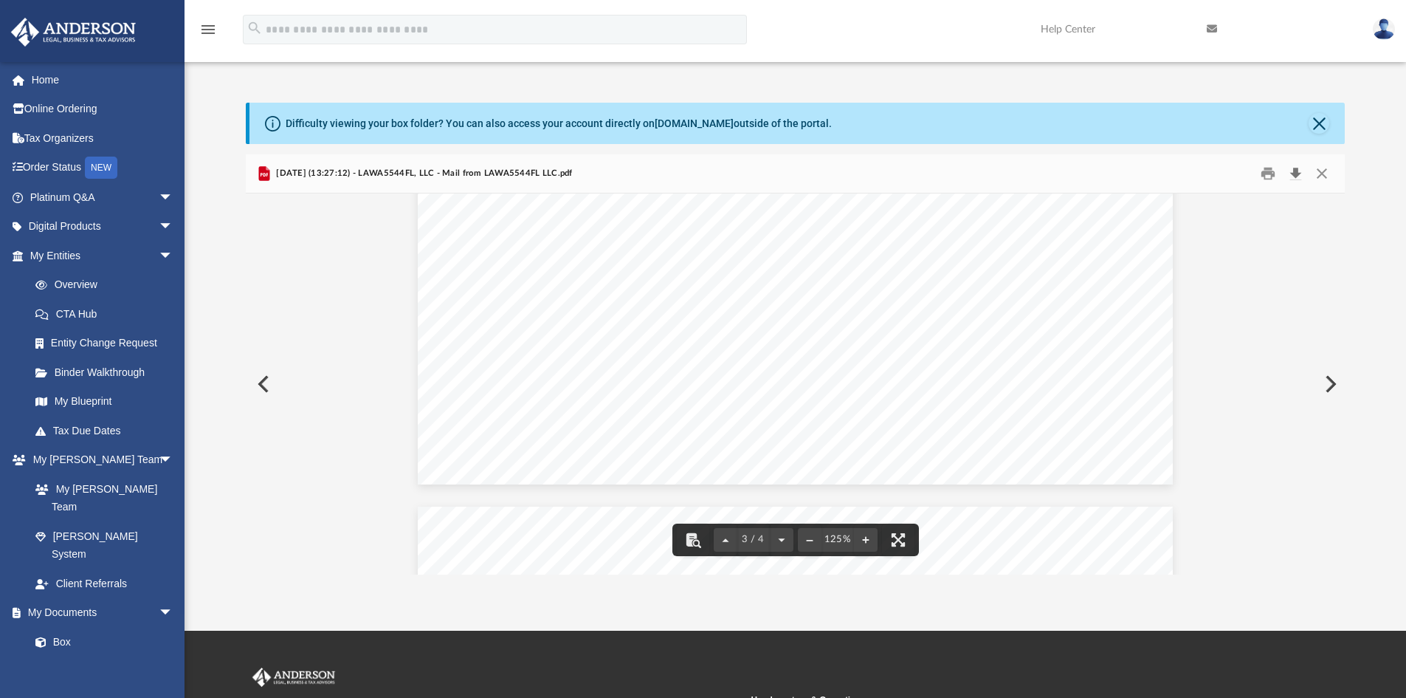
click at [1297, 171] on button "Download" at bounding box center [1295, 173] width 27 height 23
click at [1323, 125] on button "Close" at bounding box center [1319, 123] width 21 height 21
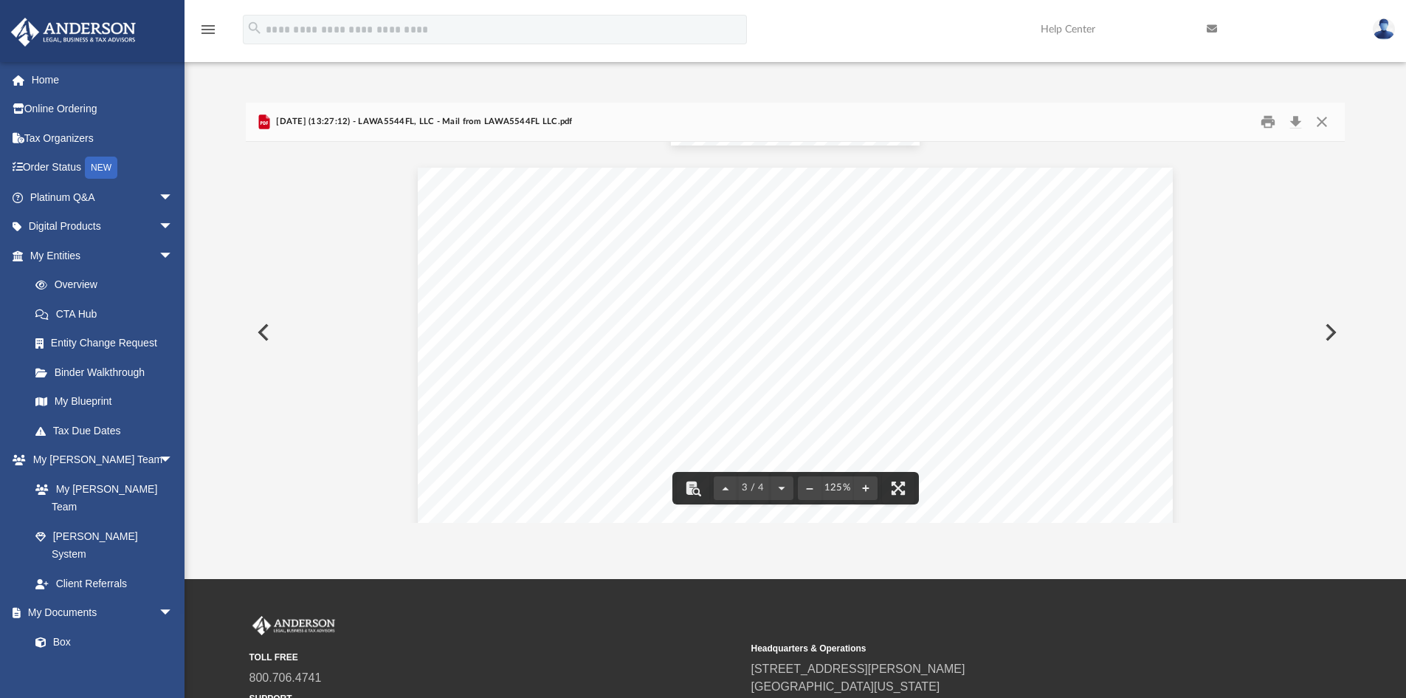
click at [1386, 29] on img at bounding box center [1384, 28] width 22 height 21
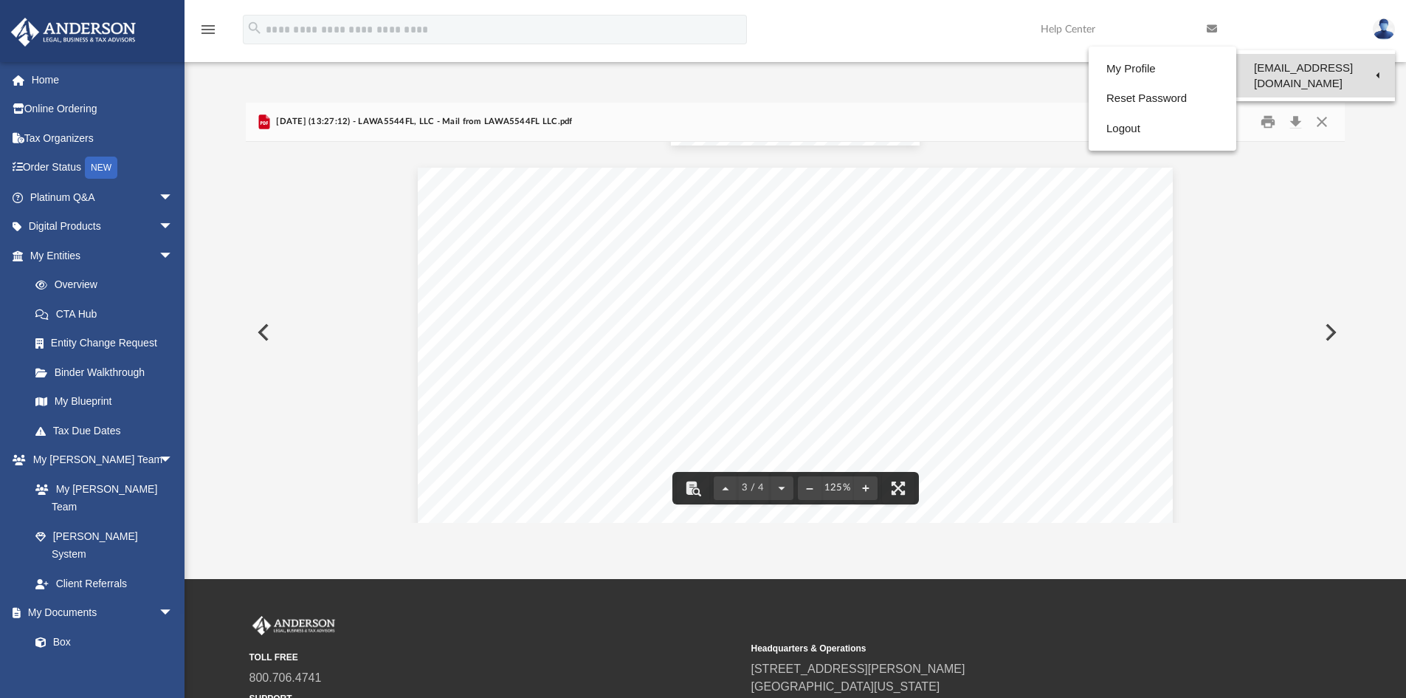
click at [1313, 65] on link "[EMAIL_ADDRESS][DOMAIN_NAME]" at bounding box center [1315, 76] width 159 height 44
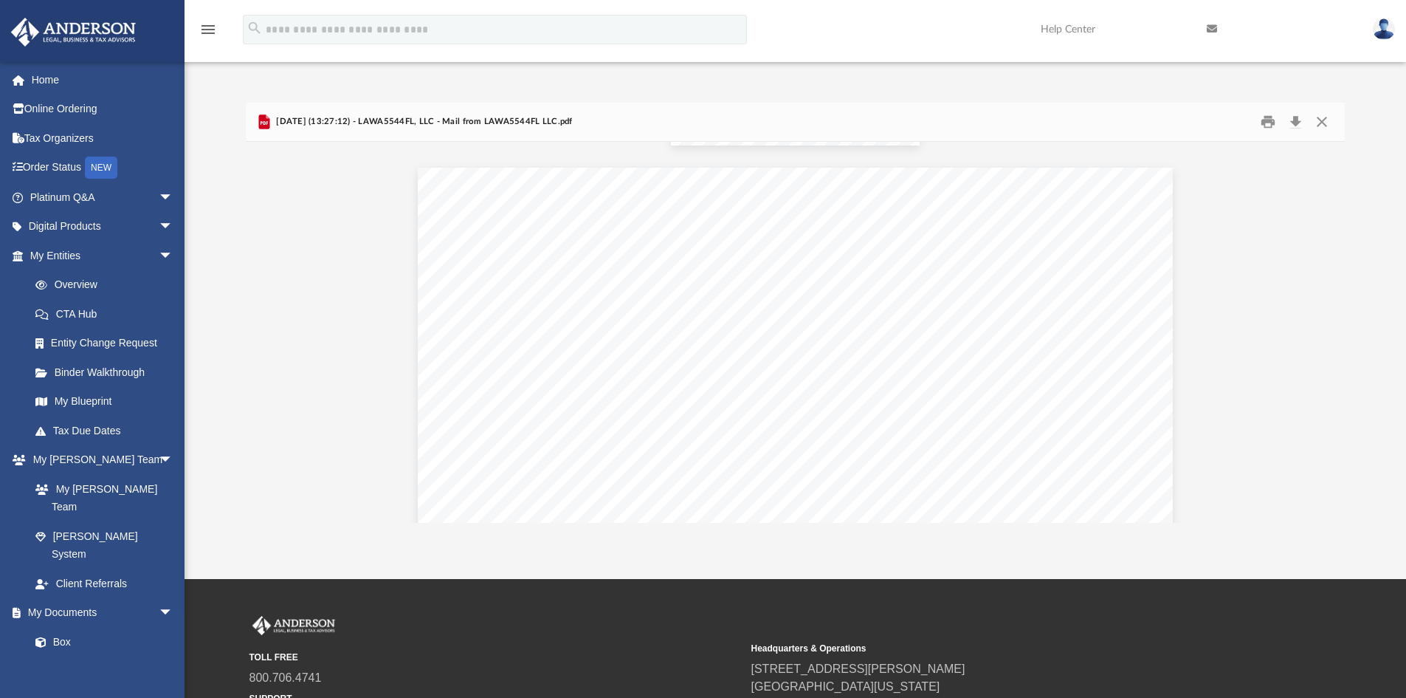
click at [1383, 35] on img at bounding box center [1384, 28] width 22 height 21
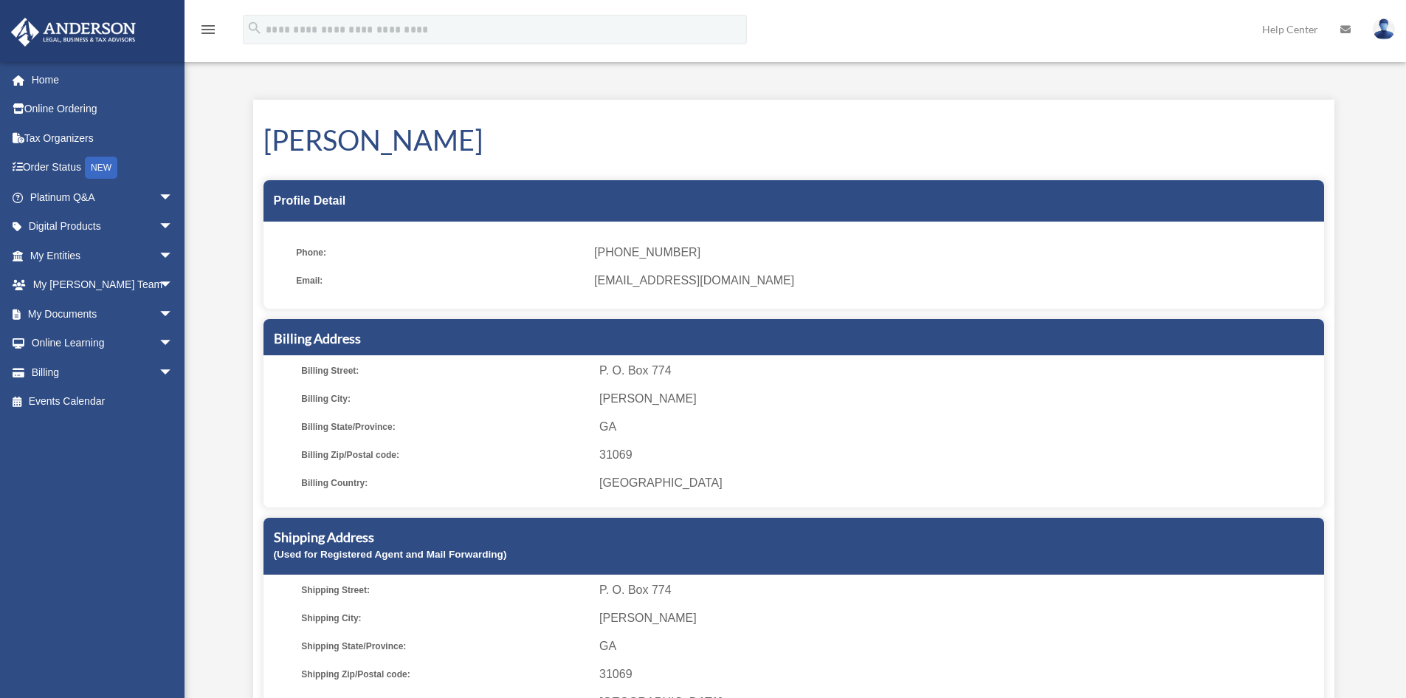
click at [1386, 31] on img at bounding box center [1384, 28] width 22 height 21
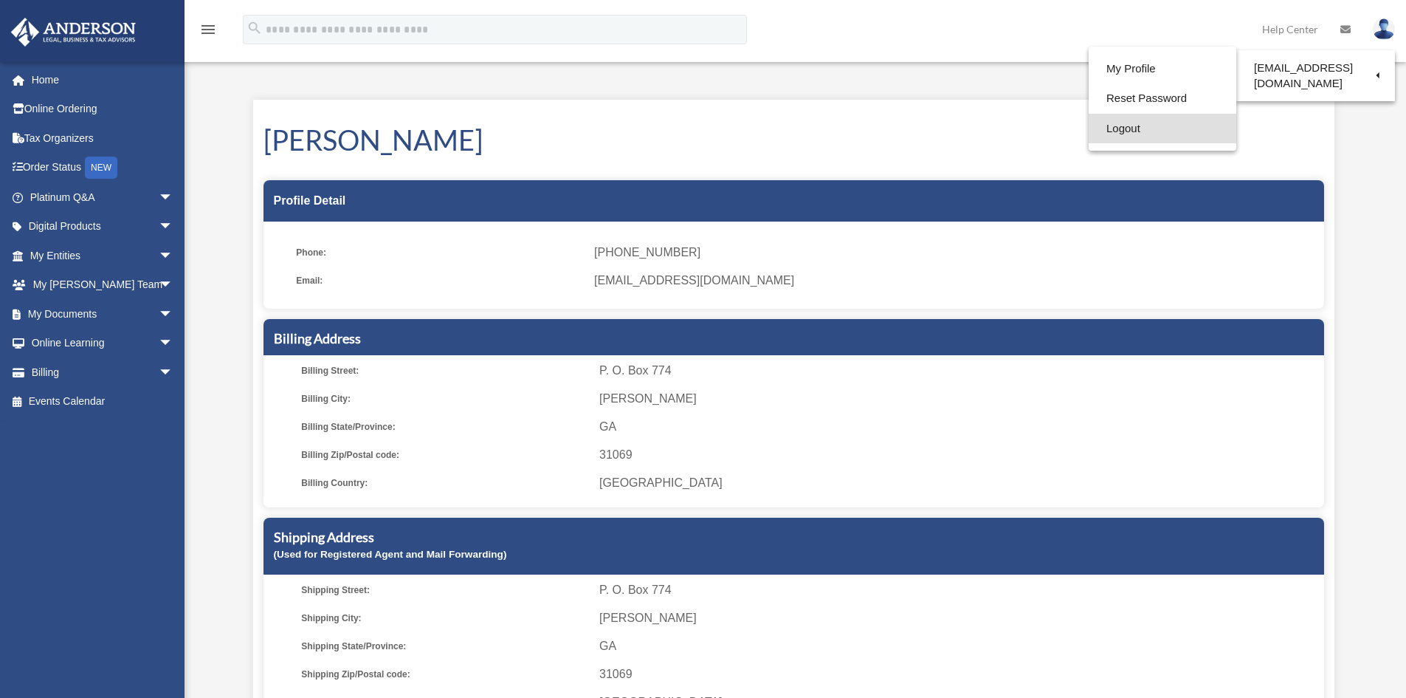
click at [1089, 120] on link "Logout" at bounding box center [1163, 129] width 148 height 30
